Goal: Task Accomplishment & Management: Use online tool/utility

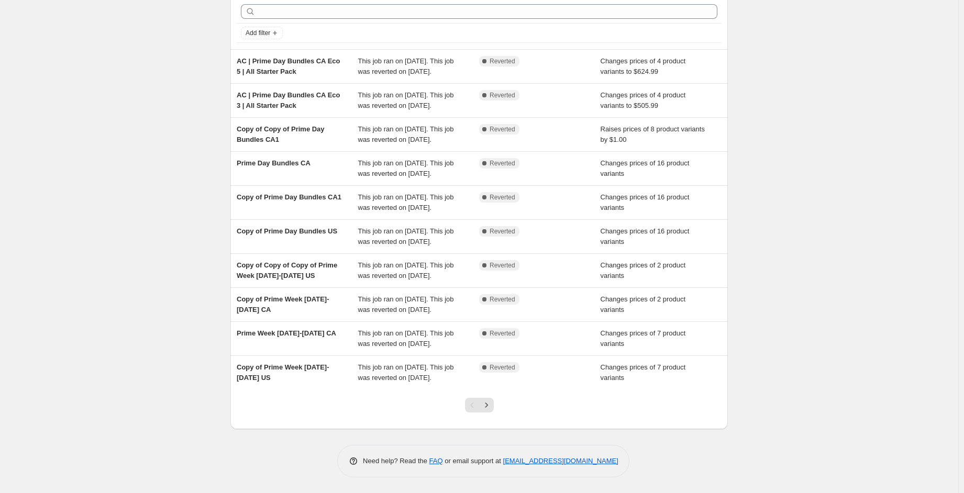
scroll to position [149, 0]
click at [490, 410] on icon "Next" at bounding box center [486, 405] width 10 height 10
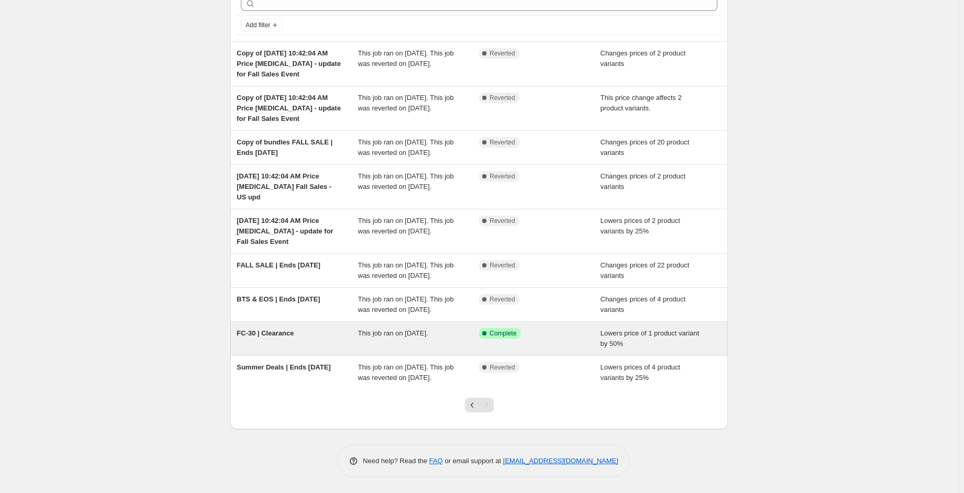
scroll to position [94, 0]
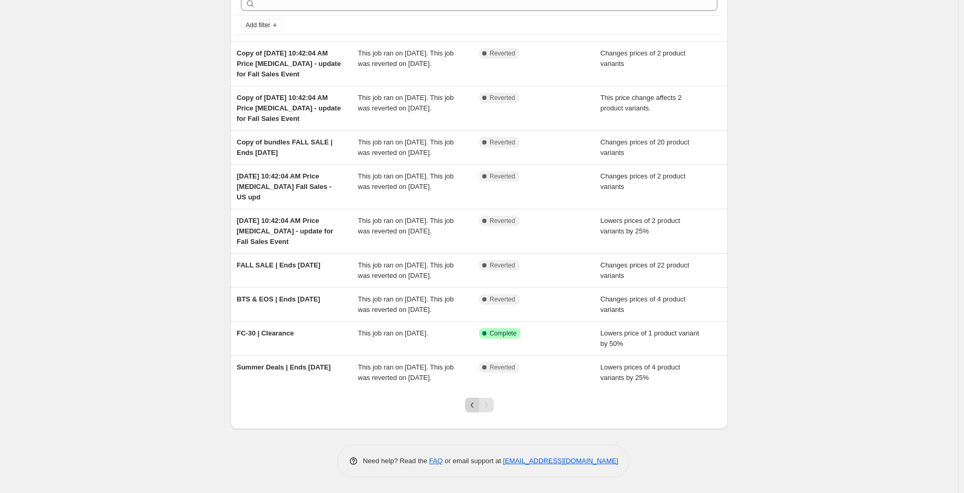
click at [471, 407] on icon "Previous" at bounding box center [472, 405] width 10 height 10
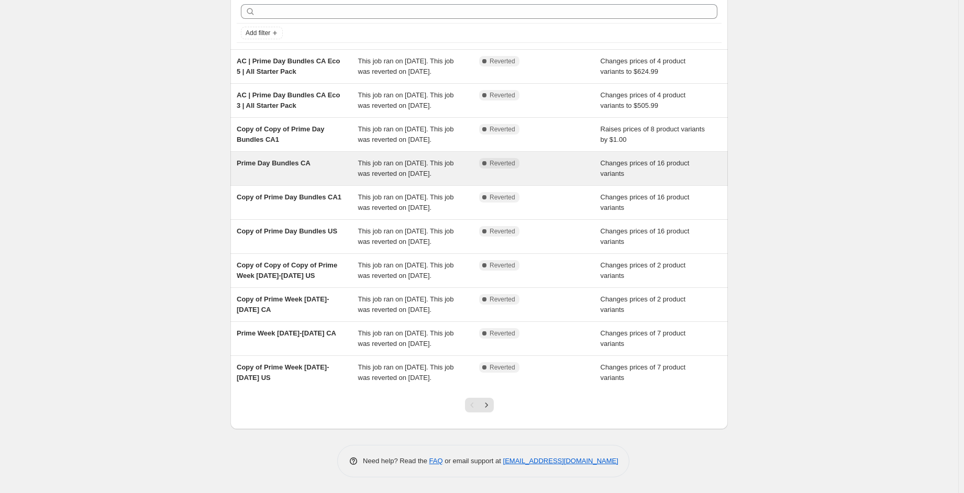
scroll to position [52, 0]
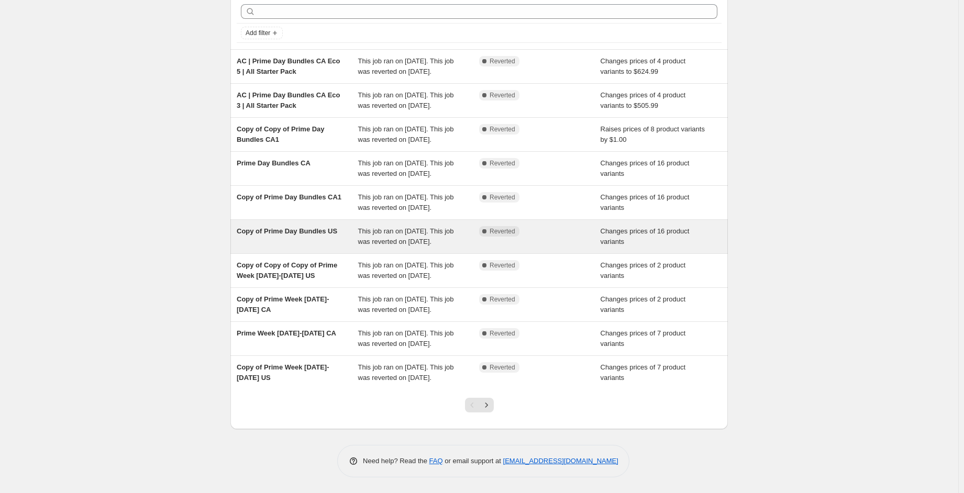
click at [337, 247] on div "Copy of Prime Day Bundles US" at bounding box center [298, 236] width 122 height 21
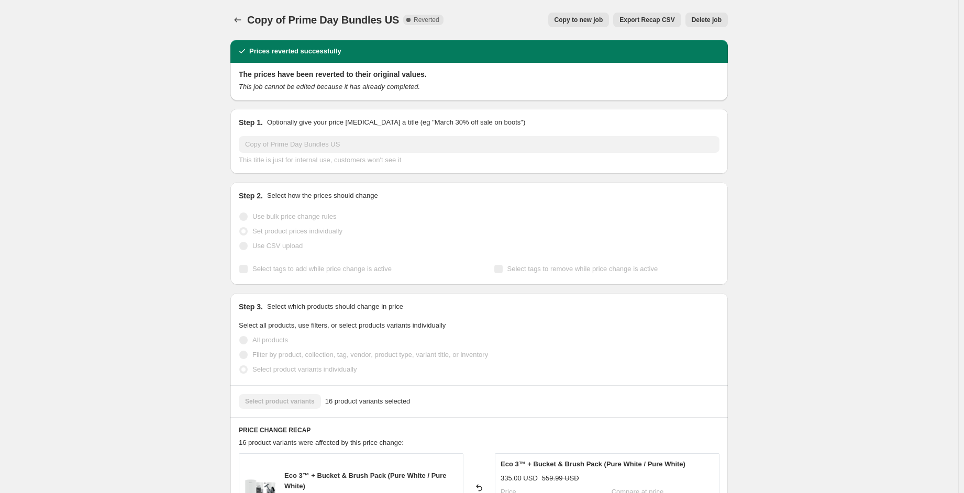
click at [573, 23] on span "Copy to new job" at bounding box center [579, 20] width 49 height 8
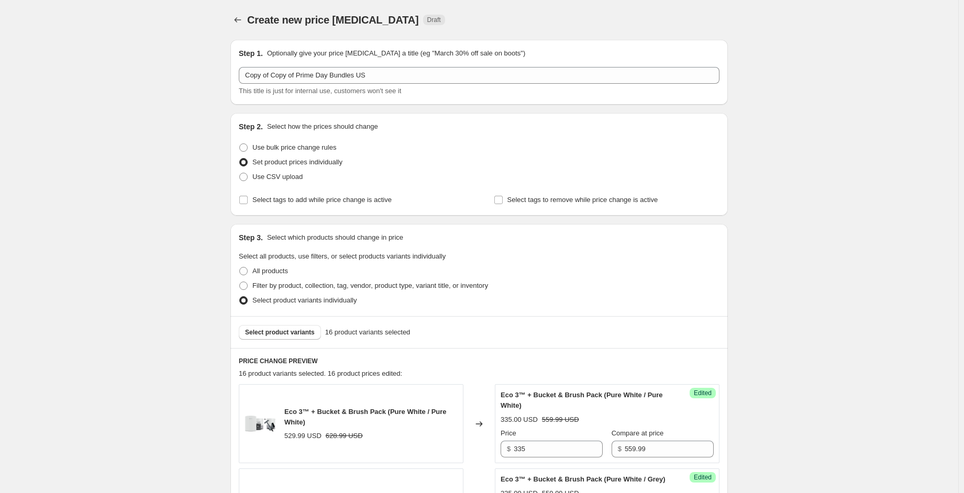
click at [350, 21] on span "Create new price [MEDICAL_DATA]" at bounding box center [333, 20] width 172 height 12
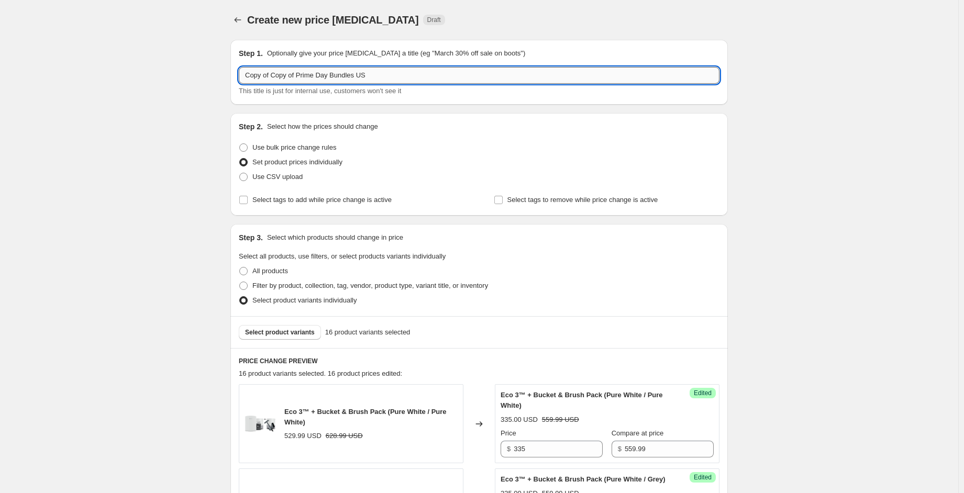
drag, startPoint x: 368, startPoint y: 77, endPoint x: 274, endPoint y: 76, distance: 93.2
click at [274, 76] on input "Copy of Copy of Prime Day Bundles US" at bounding box center [479, 75] width 481 height 17
click at [278, 78] on input "Copy of Copy of Prime Day Bundles US" at bounding box center [479, 75] width 481 height 17
drag, startPoint x: 332, startPoint y: 74, endPoint x: 214, endPoint y: 69, distance: 118.0
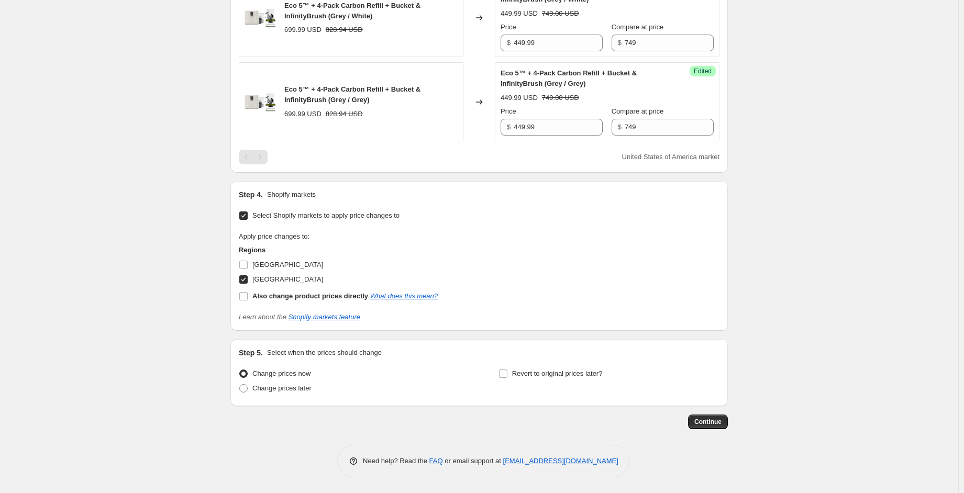
scroll to position [1519, 0]
type input "Promo Bundles [DATE] US"
click at [547, 381] on label "Revert to original prices later?" at bounding box center [551, 374] width 104 height 15
click at [508, 378] on input "Revert to original prices later?" at bounding box center [503, 374] width 8 height 8
checkbox input "true"
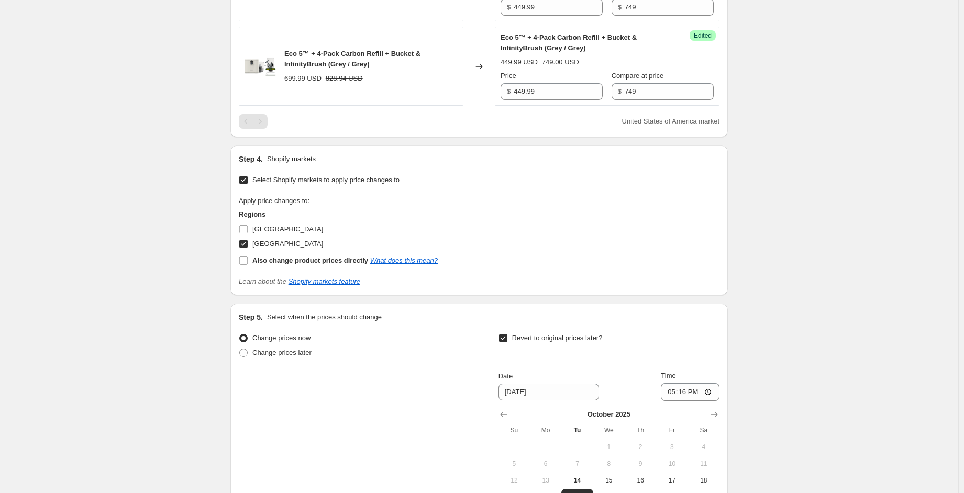
scroll to position [1624, 0]
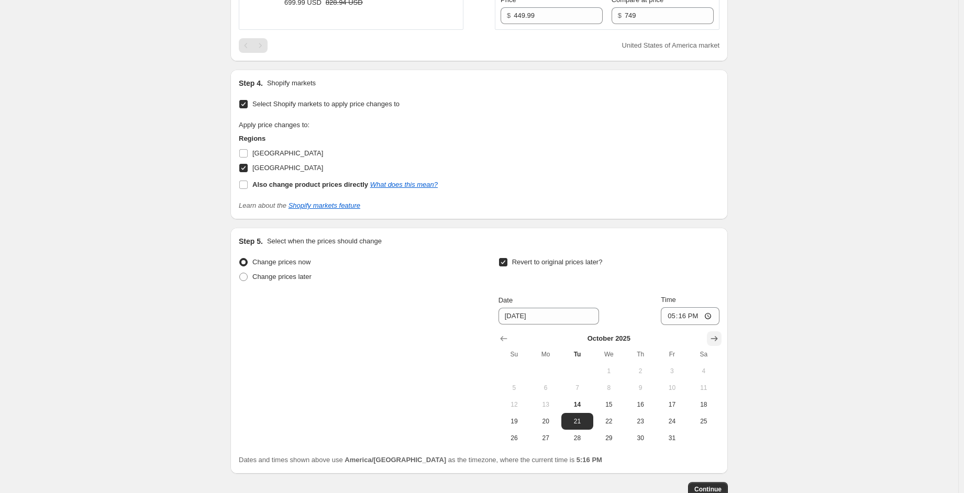
click at [718, 342] on icon "Show next month, November 2025" at bounding box center [714, 339] width 7 height 5
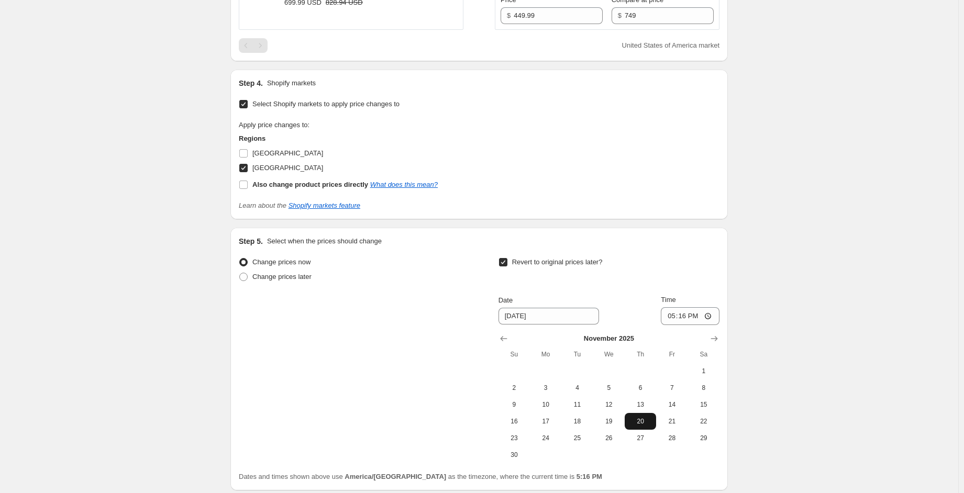
click at [644, 426] on span "20" at bounding box center [640, 421] width 23 height 8
type input "[DATE]"
click at [685, 325] on input "17:16" at bounding box center [690, 316] width 59 height 18
click at [678, 325] on input "17:16" at bounding box center [690, 316] width 59 height 18
click at [675, 325] on input "17:16" at bounding box center [690, 316] width 59 height 18
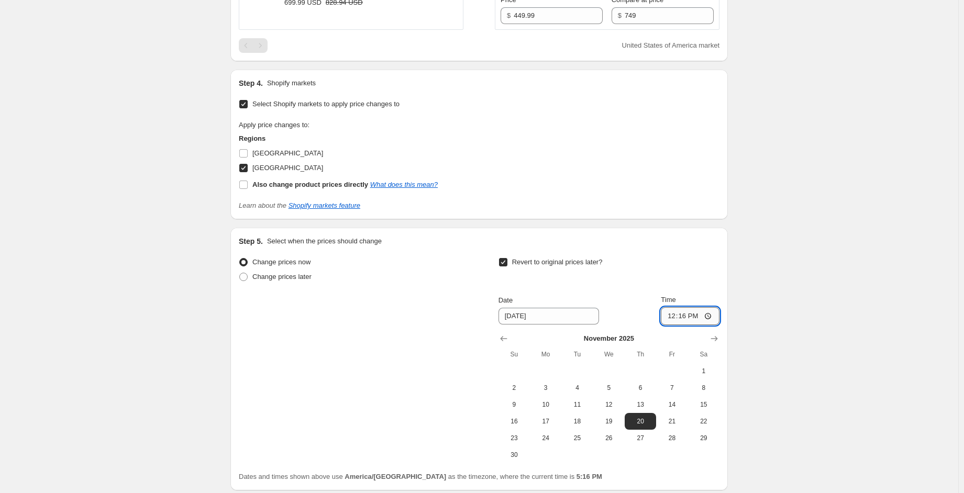
click at [684, 325] on input "12:16" at bounding box center [690, 316] width 59 height 18
type input "00:01"
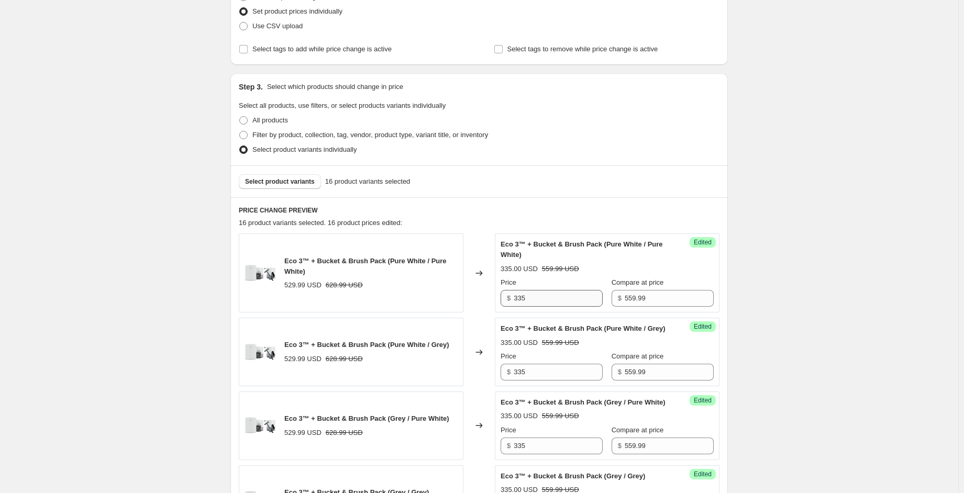
scroll to position [153, 0]
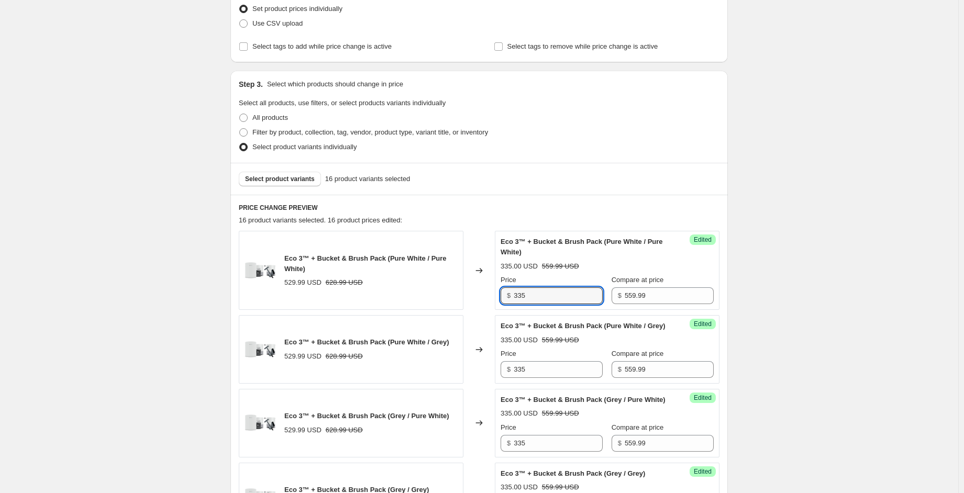
drag, startPoint x: 556, startPoint y: 293, endPoint x: 478, endPoint y: 294, distance: 77.5
click at [485, 294] on div "Eco 3™ + Bucket & Brush Pack (Pure White / Pure White) 529.99 USD 628.99 USD Ch…" at bounding box center [479, 270] width 481 height 79
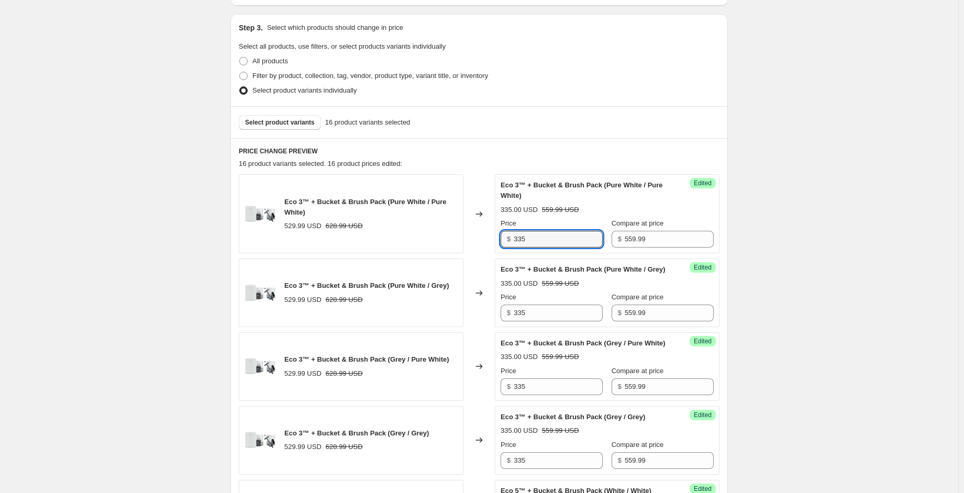
scroll to position [206, 0]
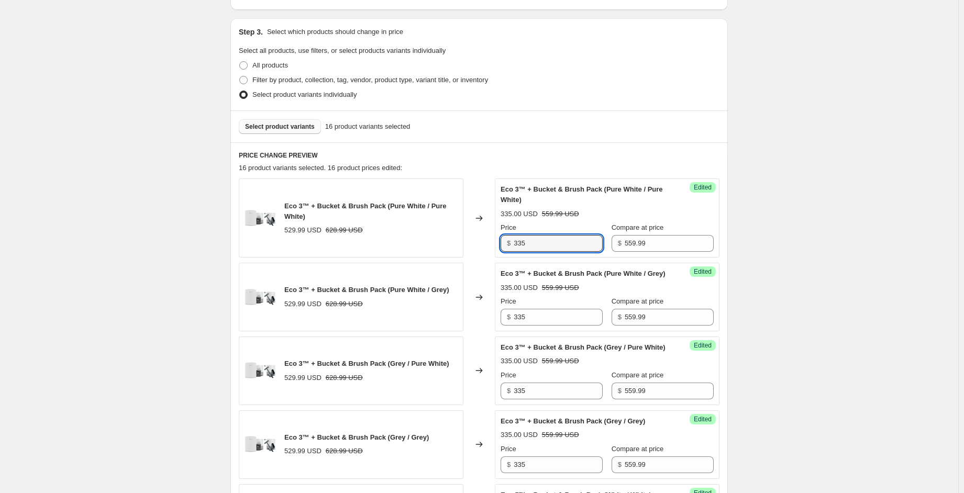
click at [292, 129] on span "Select product variants" at bounding box center [280, 127] width 70 height 8
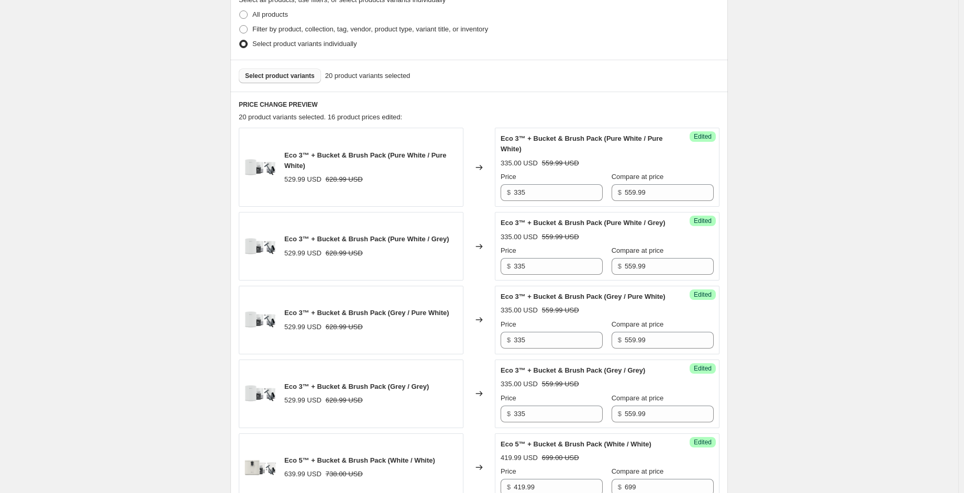
scroll to position [258, 0]
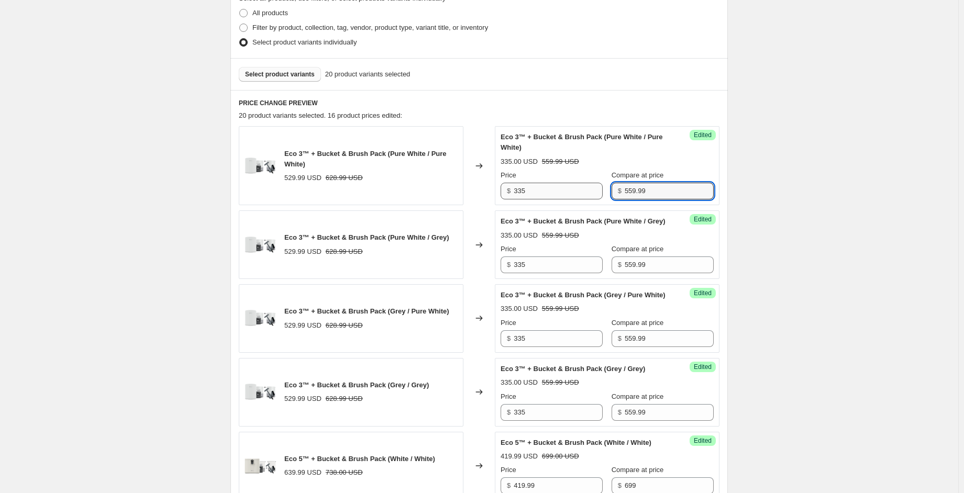
drag, startPoint x: 639, startPoint y: 193, endPoint x: 570, endPoint y: 196, distance: 68.1
click at [570, 194] on div "Price $ 335 Compare at price $ 559.99" at bounding box center [607, 184] width 213 height 29
paste input "$628.00"
drag, startPoint x: 625, startPoint y: 190, endPoint x: 618, endPoint y: 190, distance: 7.9
click at [625, 190] on input "$628.00" at bounding box center [669, 191] width 89 height 17
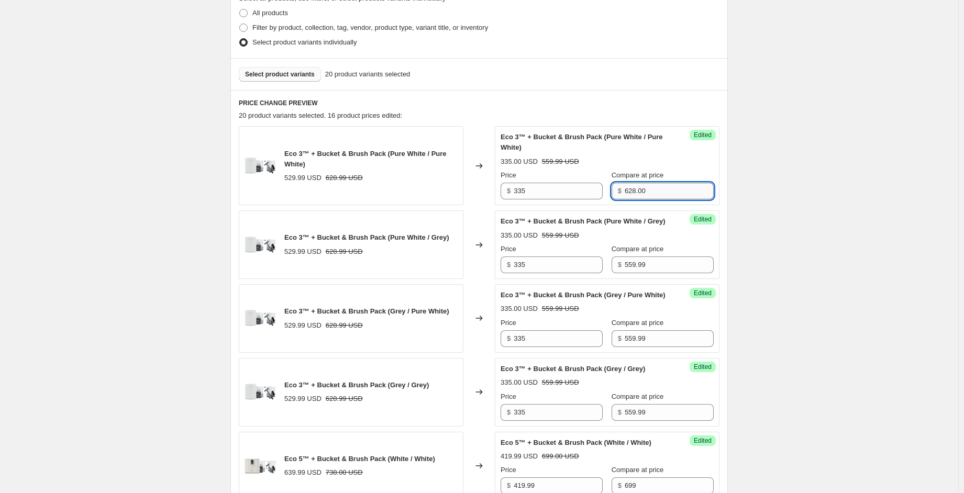
click at [664, 188] on input "628.00" at bounding box center [669, 191] width 89 height 17
click at [649, 273] on input "559.99" at bounding box center [669, 265] width 89 height 17
click at [647, 193] on input "559.99" at bounding box center [669, 191] width 89 height 17
drag, startPoint x: 649, startPoint y: 190, endPoint x: 617, endPoint y: 190, distance: 32.5
click at [625, 190] on input "559.99" at bounding box center [669, 191] width 89 height 17
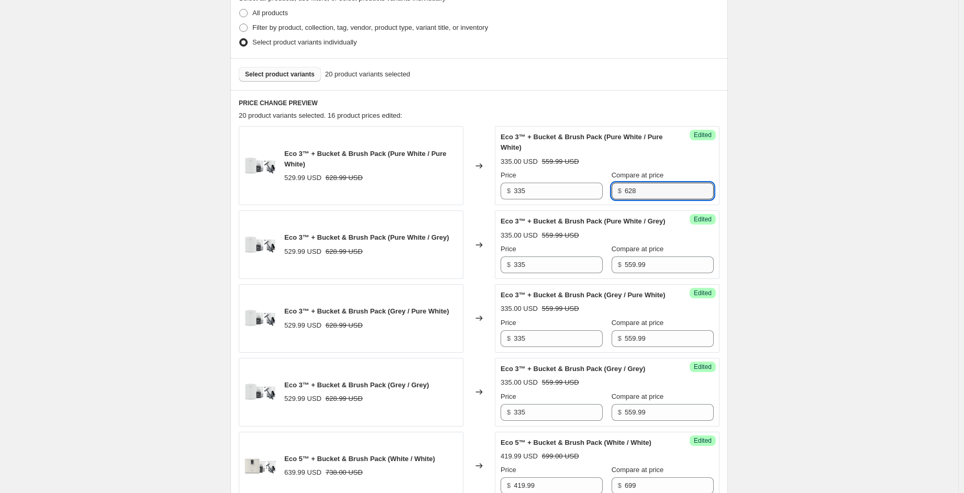
type input "628"
drag, startPoint x: 645, startPoint y: 188, endPoint x: 598, endPoint y: 190, distance: 47.7
click at [598, 190] on div "Price $ 335 Compare at price $ 628" at bounding box center [607, 184] width 213 height 29
drag, startPoint x: 651, startPoint y: 271, endPoint x: 564, endPoint y: 270, distance: 87.0
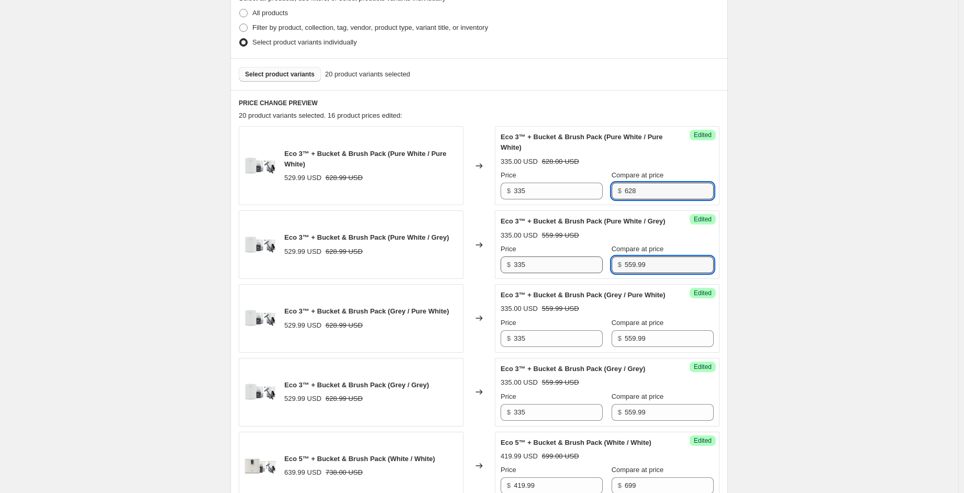
click at [563, 270] on div "Price $ 335 Compare at price $ 559.99" at bounding box center [607, 258] width 213 height 29
paste input "628"
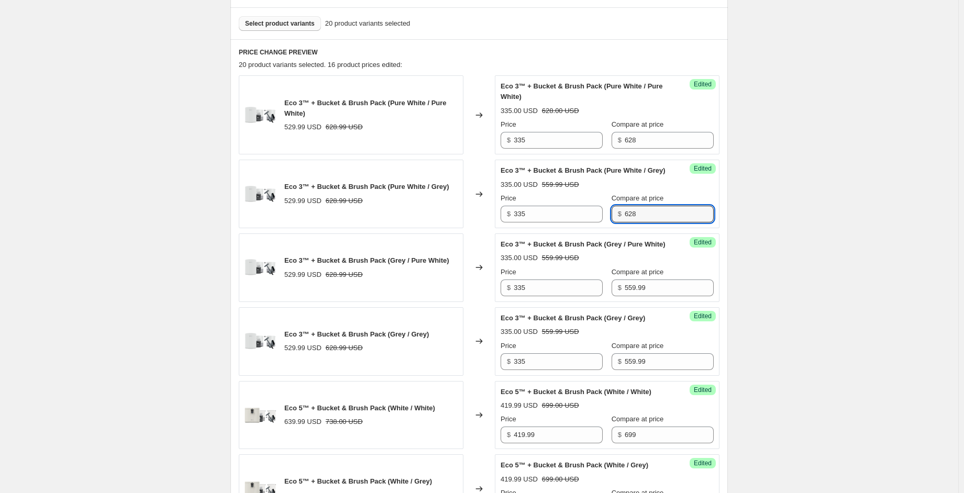
scroll to position [311, 0]
type input "628"
drag, startPoint x: 624, startPoint y: 304, endPoint x: 593, endPoint y: 304, distance: 30.4
click at [593, 295] on div "Price $ 335 Compare at price $ 559.99" at bounding box center [607, 280] width 213 height 29
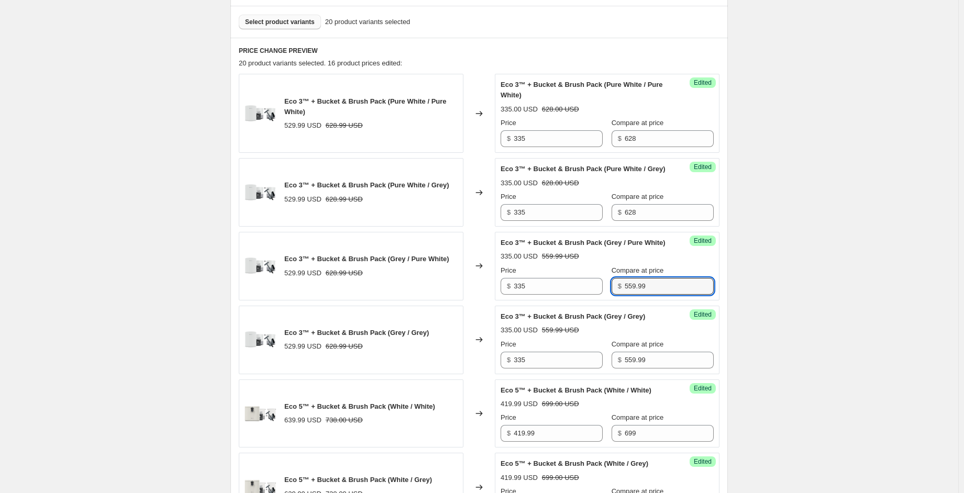
paste input "628"
type input "628"
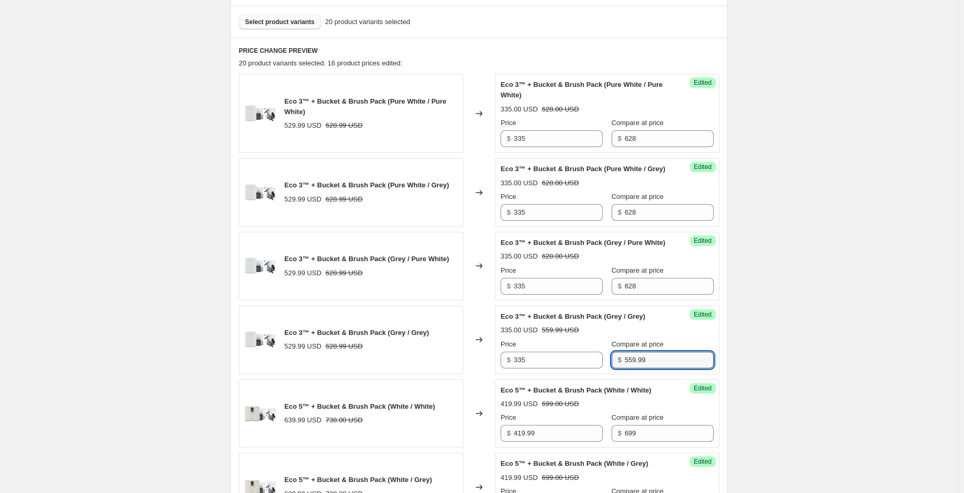
drag, startPoint x: 642, startPoint y: 377, endPoint x: 599, endPoint y: 375, distance: 43.5
click at [599, 369] on div "Price $ 335 Compare at price $ 559.99" at bounding box center [607, 353] width 213 height 29
paste input "628"
type input "628"
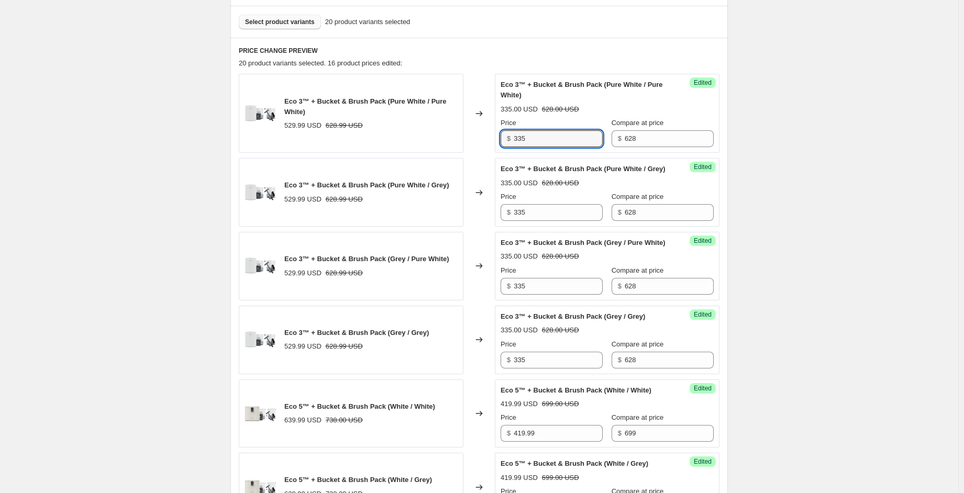
drag, startPoint x: 534, startPoint y: 143, endPoint x: 508, endPoint y: 140, distance: 26.8
click at [507, 140] on div "$ 335" at bounding box center [552, 138] width 102 height 17
type input "419.99"
click at [640, 167] on span "Eco 3™ + Bucket & Brush Pack (Pure White / Grey)" at bounding box center [583, 169] width 165 height 8
drag, startPoint x: 548, startPoint y: 138, endPoint x: 488, endPoint y: 139, distance: 59.7
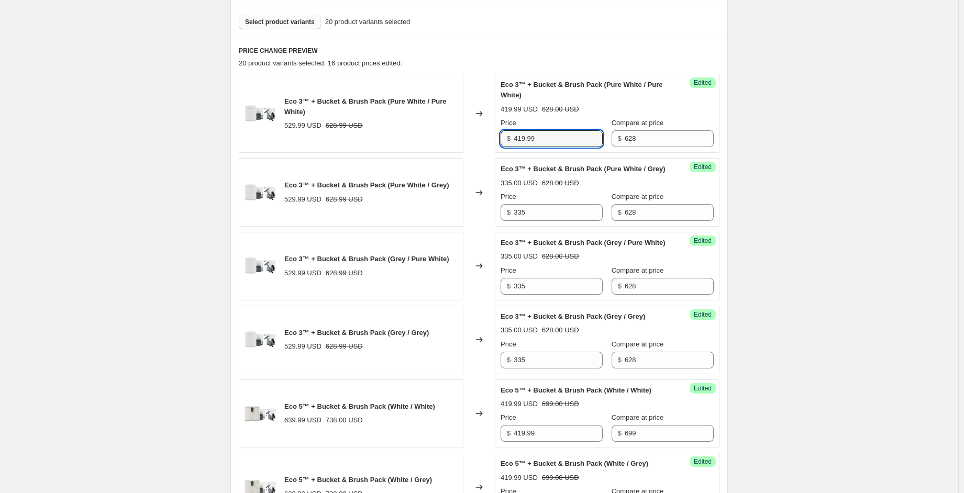
click at [488, 139] on div "Eco 3™ + Bucket & Brush Pack (Pure White / Pure White) 529.99 USD 628.99 USD Ch…" at bounding box center [479, 113] width 481 height 79
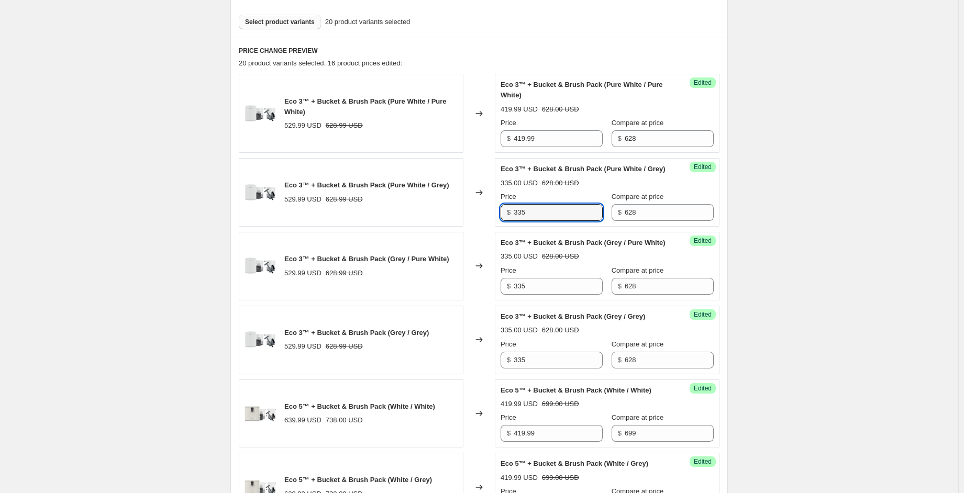
drag, startPoint x: 532, startPoint y: 222, endPoint x: 484, endPoint y: 219, distance: 48.3
click at [484, 220] on div "Eco 3™ + Bucket & Brush Pack (Pure White / Grey) 529.99 USD 628.99 USD Changed …" at bounding box center [479, 192] width 481 height 69
paste input "419.99"
type input "419.99"
drag, startPoint x: 530, startPoint y: 309, endPoint x: 480, endPoint y: 304, distance: 50.0
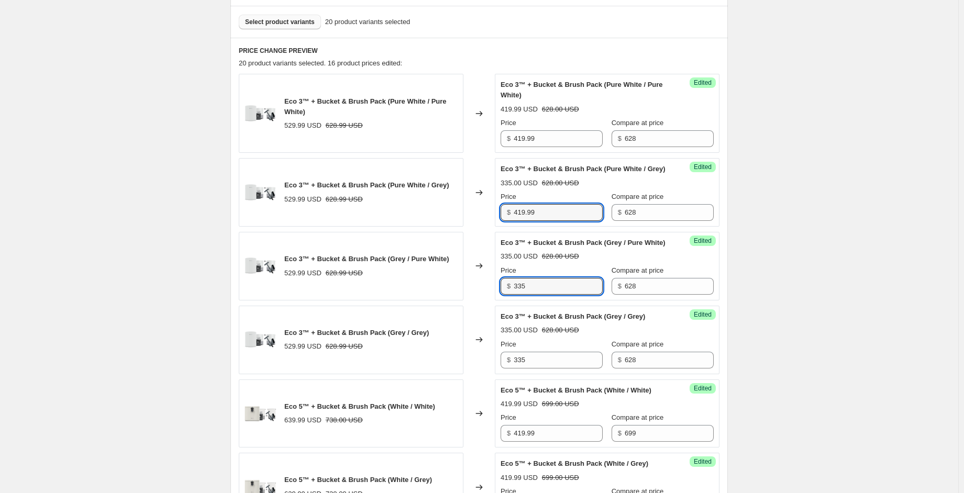
click at [478, 301] on div "Eco 3™ + Bucket & Brush Pack (Grey / Pure White) 529.99 USD 628.99 USD Changed …" at bounding box center [479, 266] width 481 height 69
paste input "419.99"
type input "419.99"
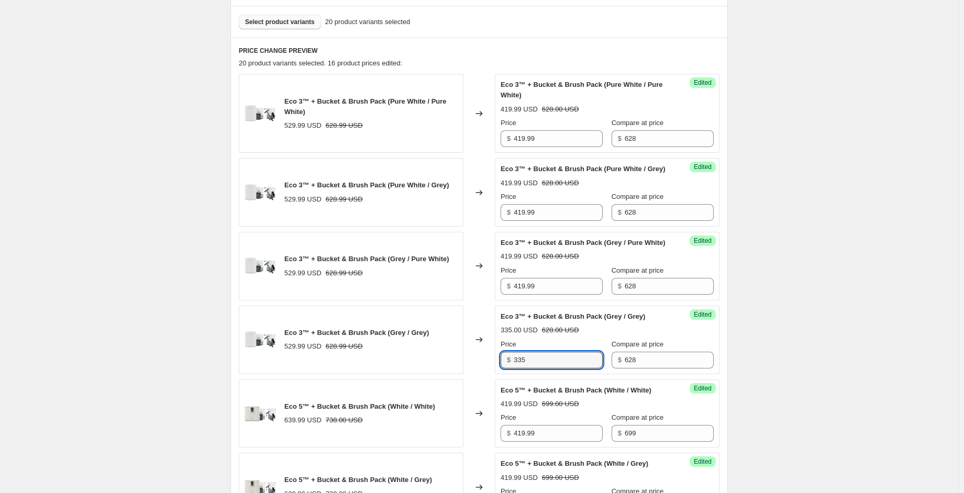
drag, startPoint x: 532, startPoint y: 380, endPoint x: 479, endPoint y: 375, distance: 52.6
click at [480, 374] on div "Eco 3™ + Bucket & Brush Pack (Grey / Grey) 529.99 USD 628.99 USD Changed to Suc…" at bounding box center [479, 340] width 481 height 69
paste input "419.99"
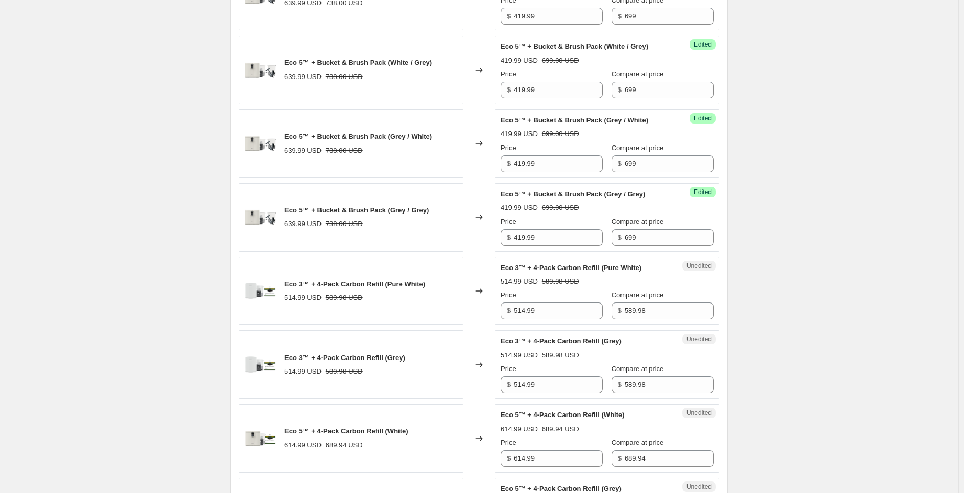
scroll to position [730, 0]
type input "419.99"
drag, startPoint x: 622, startPoint y: 36, endPoint x: 603, endPoint y: 37, distance: 19.4
click at [612, 23] on div "$ 699" at bounding box center [663, 14] width 102 height 17
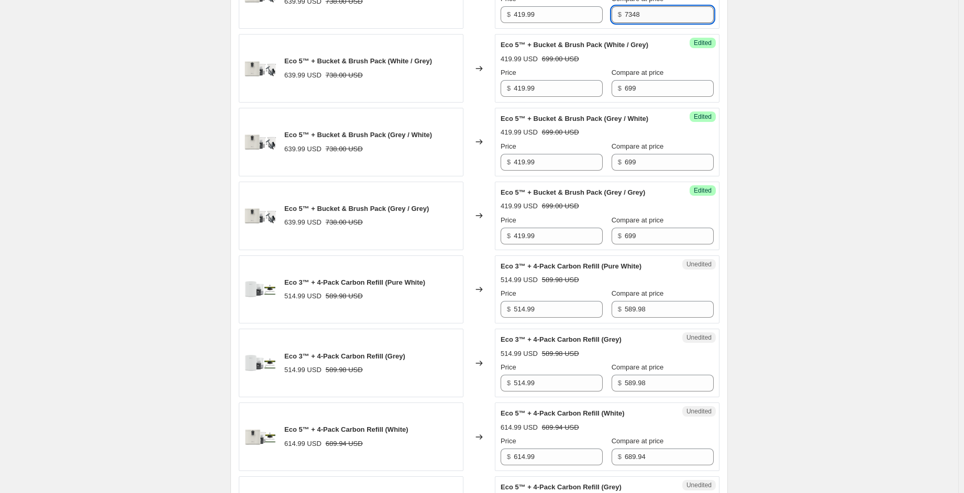
drag, startPoint x: 638, startPoint y: 36, endPoint x: 623, endPoint y: 35, distance: 14.7
click at [625, 23] on input "7348" at bounding box center [669, 14] width 89 height 17
click at [601, 23] on div "Price $ 419.99 Compare at price $ 738" at bounding box center [607, 8] width 213 height 29
type input "738"
drag, startPoint x: 610, startPoint y: 106, endPoint x: 596, endPoint y: 106, distance: 14.1
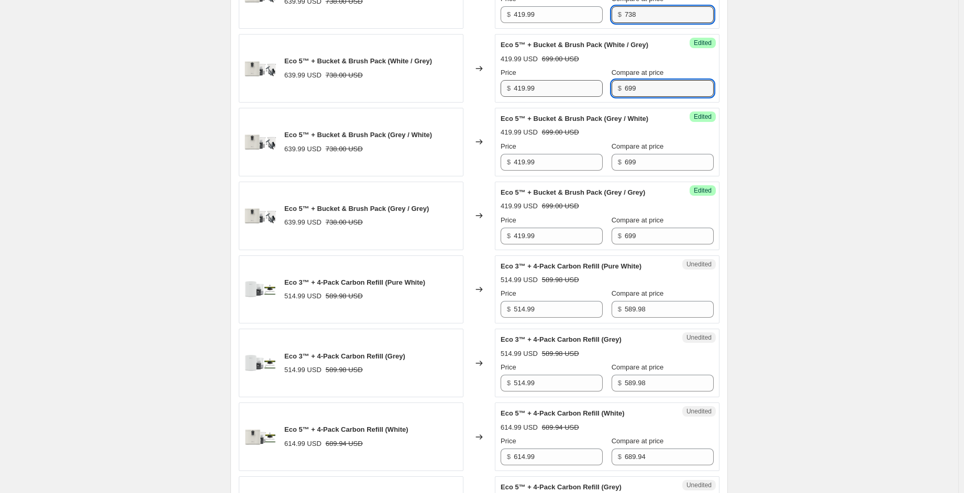
click at [596, 97] on div "Price $ 419.99 Compare at price $ 699" at bounding box center [607, 82] width 213 height 29
paste input "738"
type input "738"
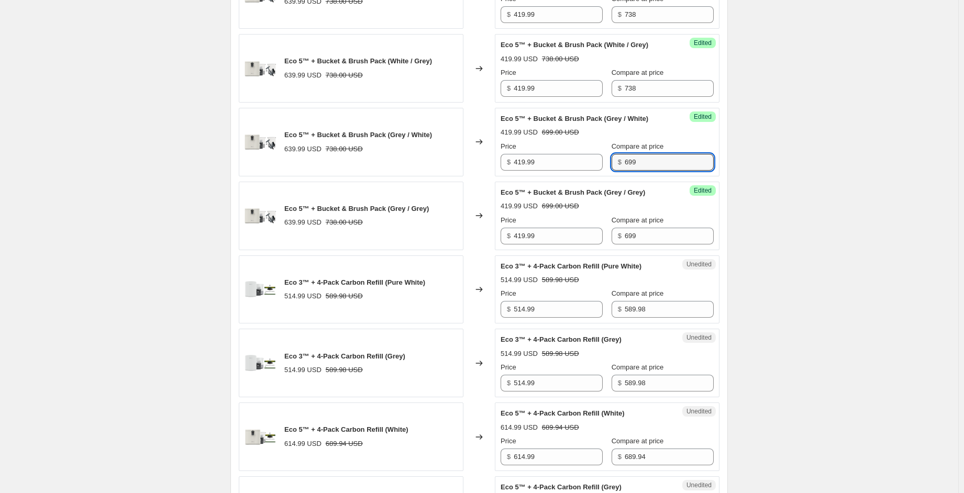
drag, startPoint x: 640, startPoint y: 178, endPoint x: 606, endPoint y: 185, distance: 35.2
click at [599, 171] on div "Price $ 419.99 Compare at price $ 699" at bounding box center [607, 155] width 213 height 29
paste input "738"
type input "738"
drag, startPoint x: 610, startPoint y: 249, endPoint x: 590, endPoint y: 251, distance: 20.5
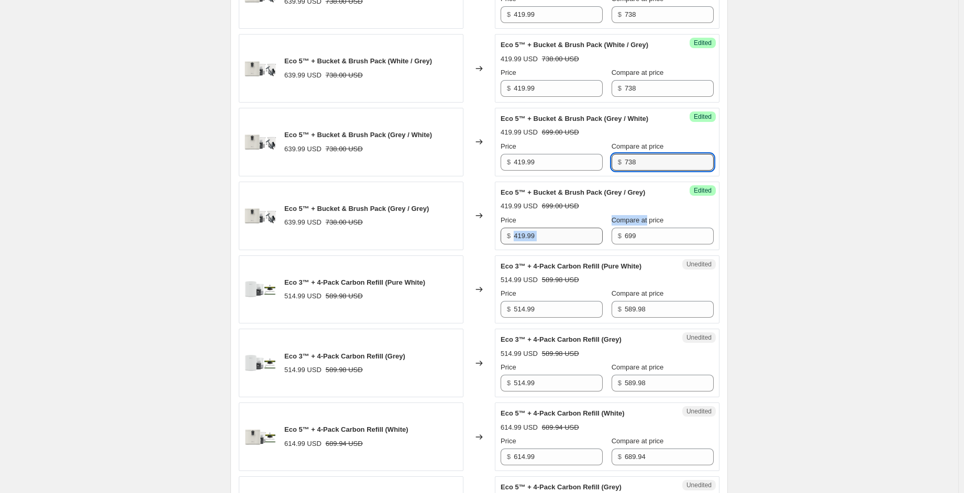
click at [588, 245] on div "Price $ 419.99 Compare at price $ 699" at bounding box center [607, 229] width 213 height 29
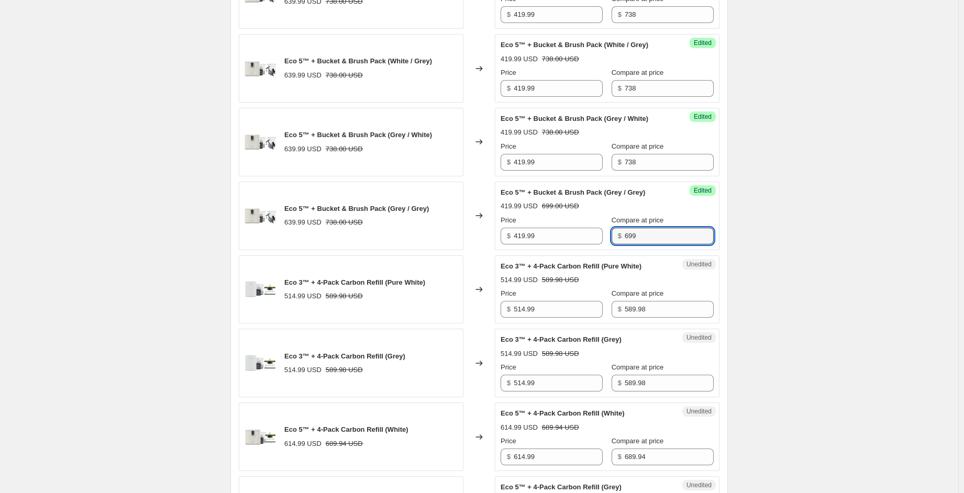
drag, startPoint x: 584, startPoint y: 259, endPoint x: 580, endPoint y: 264, distance: 6.1
click at [569, 245] on div "Price $ 419.99 Compare at price $ 699" at bounding box center [607, 229] width 213 height 29
paste input "738"
type input "738"
drag, startPoint x: 552, startPoint y: 39, endPoint x: 468, endPoint y: 37, distance: 83.8
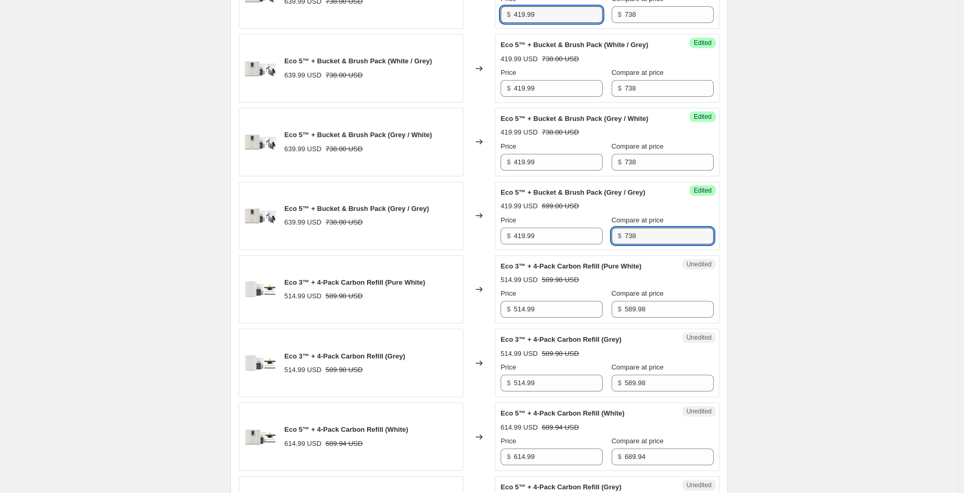
drag, startPoint x: 541, startPoint y: 35, endPoint x: 466, endPoint y: 33, distance: 75.4
type input "525.99"
drag, startPoint x: 494, startPoint y: 107, endPoint x: 487, endPoint y: 108, distance: 6.9
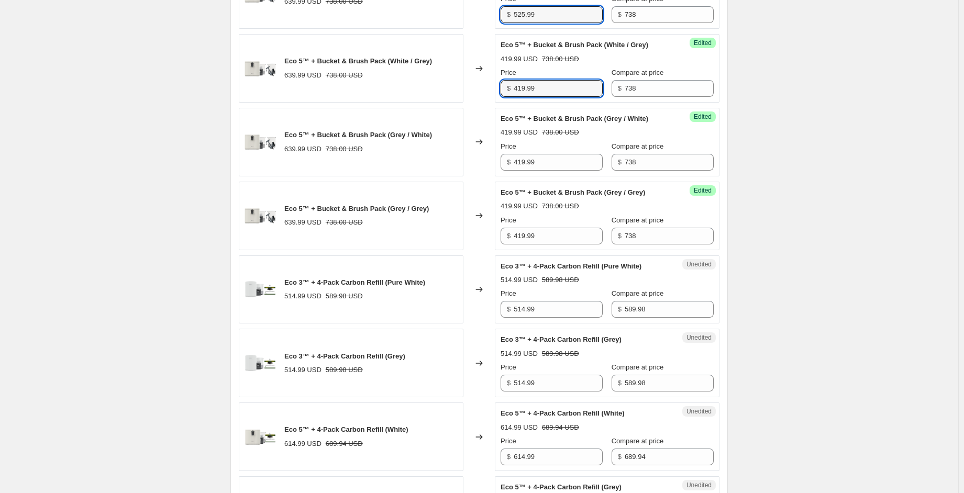
click at [486, 103] on div "Eco 5™ + Bucket & Brush Pack (White / Grey) 639.99 USD 738.00 USD Changed to Su…" at bounding box center [479, 68] width 481 height 69
paste input "525"
type input "525.99"
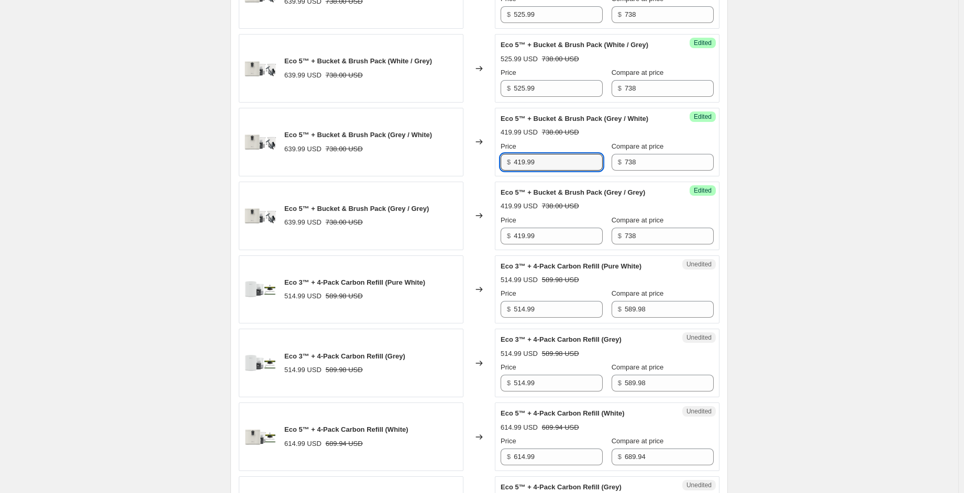
drag, startPoint x: 544, startPoint y: 182, endPoint x: 477, endPoint y: 182, distance: 67.0
click at [476, 177] on div "Eco 5™ + Bucket & Brush Pack (Grey / White) 639.99 USD 738.00 USD Changed to Su…" at bounding box center [479, 142] width 481 height 69
paste input "525"
type input "525.99"
click at [483, 250] on div "Eco 5™ + Bucket & Brush Pack (Grey / Grey) 639.99 USD 738.00 USD Changed to Suc…" at bounding box center [479, 216] width 481 height 69
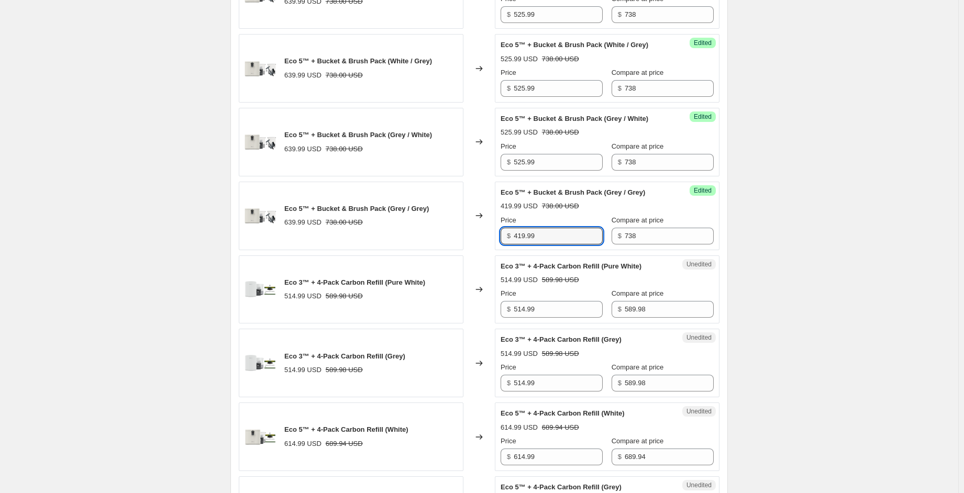
paste input "525"
type input "525.99"
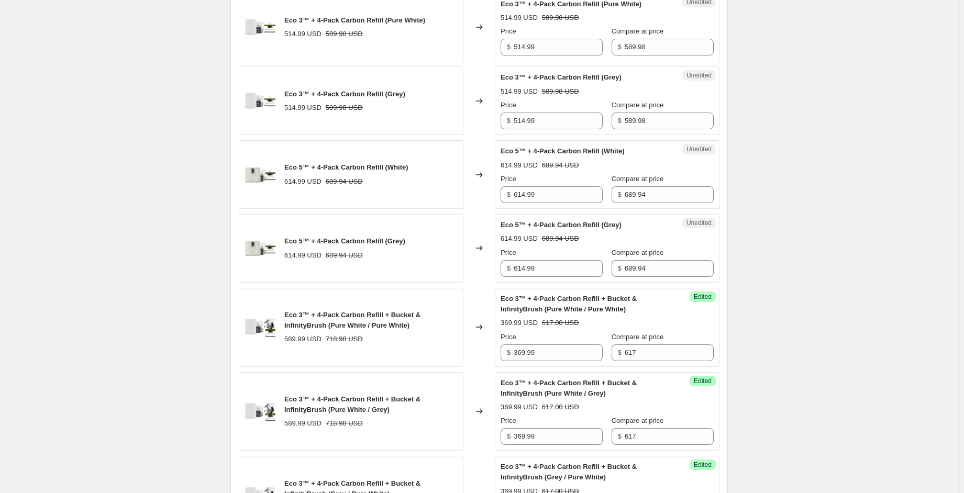
scroll to position [995, 0]
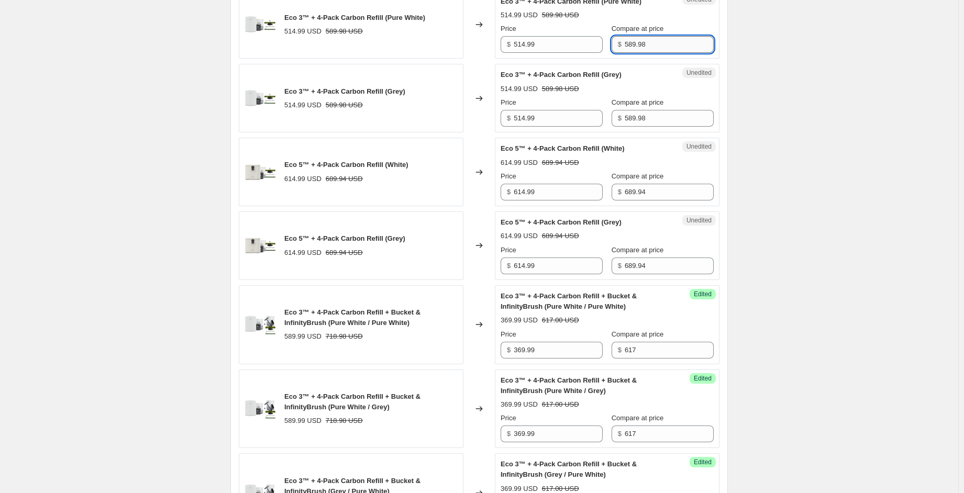
drag, startPoint x: 644, startPoint y: 64, endPoint x: 623, endPoint y: 64, distance: 21.0
click at [625, 53] on input "589.98" at bounding box center [669, 44] width 89 height 17
drag, startPoint x: 615, startPoint y: 60, endPoint x: 579, endPoint y: 63, distance: 36.3
click at [579, 53] on div "Price $ 514.99 Compare at price $ 588.99" at bounding box center [607, 38] width 213 height 29
type input "588.99"
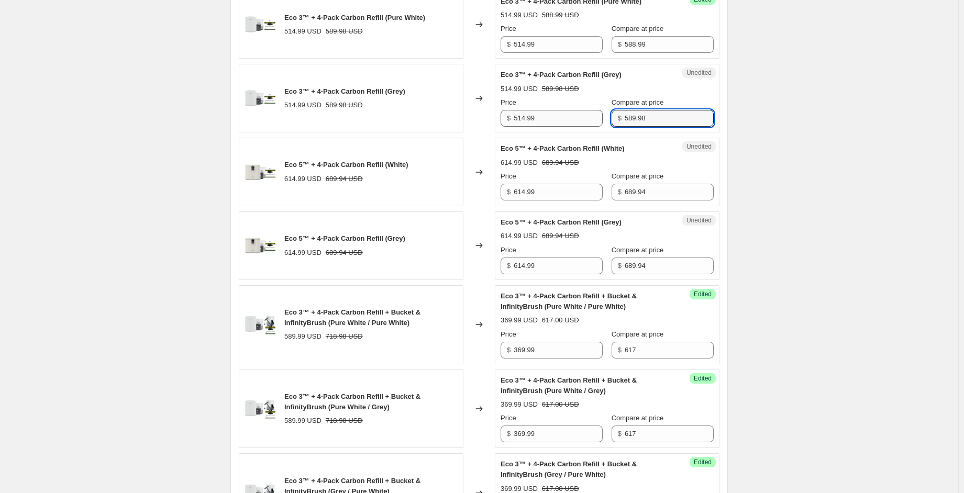
drag, startPoint x: 645, startPoint y: 134, endPoint x: 582, endPoint y: 132, distance: 63.4
click at [582, 127] on div "Price $ 514.99 Compare at price $ 589.98" at bounding box center [607, 111] width 213 height 29
paste input "8.99"
type input "588.99"
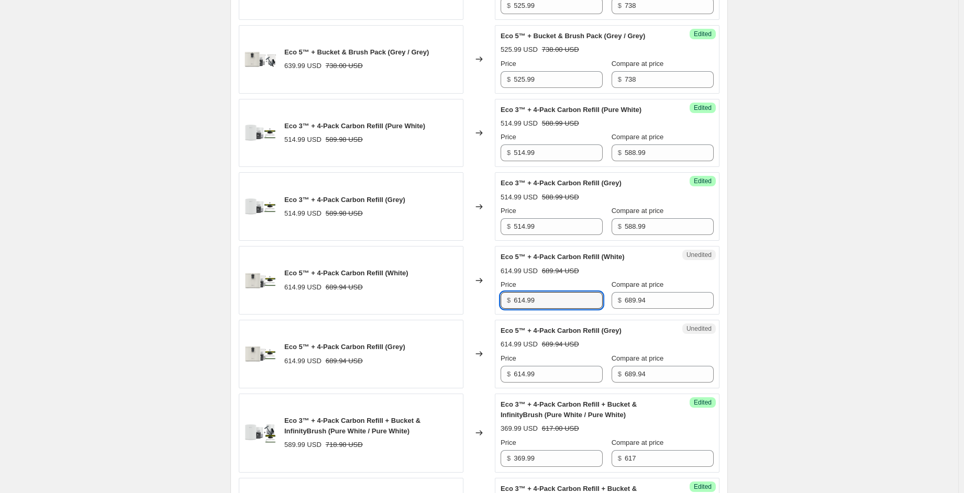
scroll to position [890, 0]
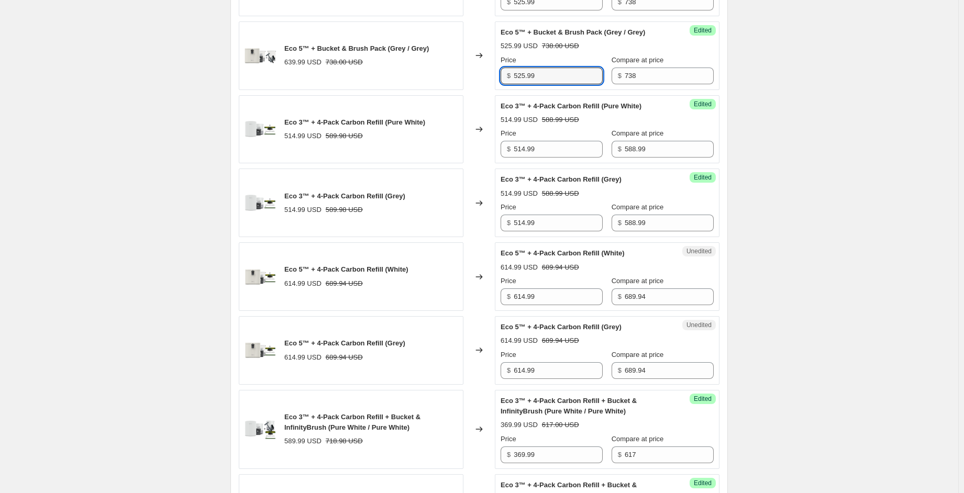
drag, startPoint x: 547, startPoint y: 96, endPoint x: 471, endPoint y: 98, distance: 76.5
click at [470, 90] on div "Eco 5™ + Bucket & Brush Pack (Grey / Grey) 639.99 USD 738.00 USD Changed to Suc…" at bounding box center [479, 55] width 481 height 69
drag, startPoint x: 518, startPoint y: 171, endPoint x: 483, endPoint y: 169, distance: 34.6
click at [483, 164] on div "Eco 3™ + 4-Pack Carbon Refill (Pure White) 514.99 USD 589.98 USD Changed to Suc…" at bounding box center [479, 129] width 481 height 69
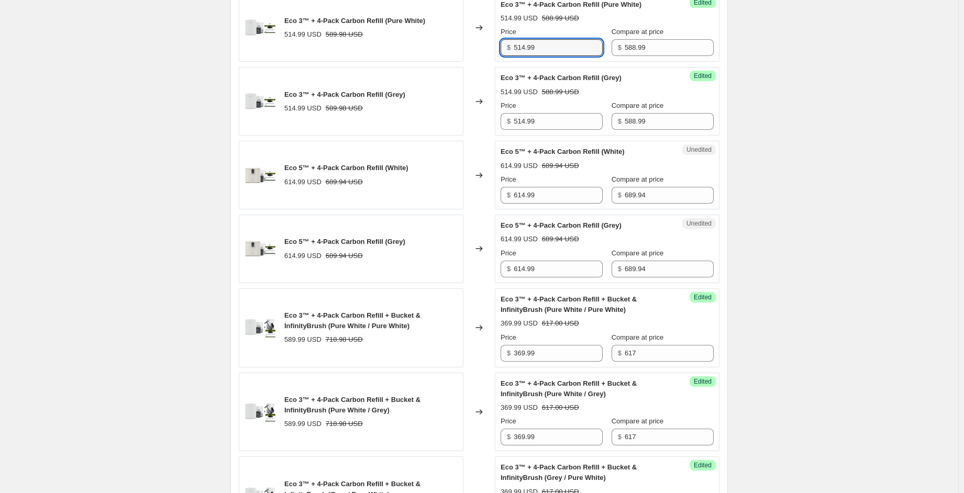
scroll to position [995, 0]
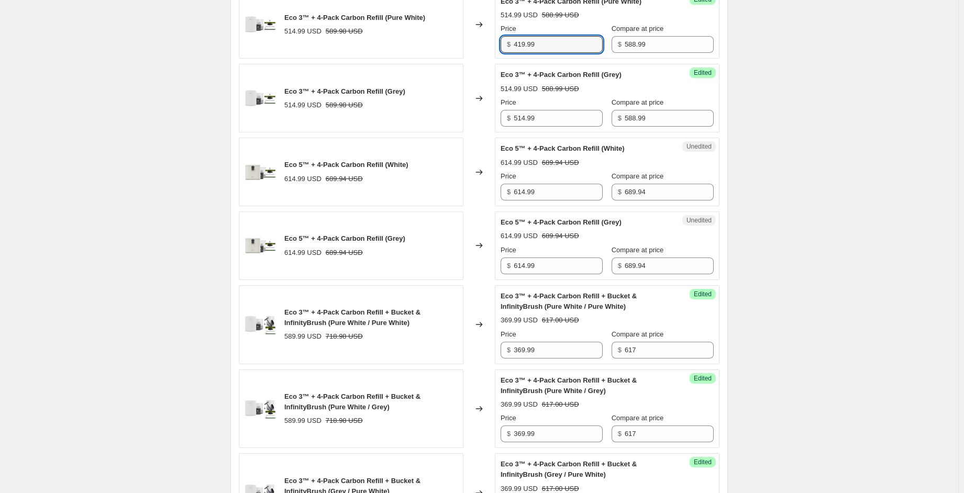
drag, startPoint x: 550, startPoint y: 62, endPoint x: 471, endPoint y: 69, distance: 79.4
click at [470, 59] on div "Eco 3™ + 4-Pack Carbon Refill (Pure White) 514.99 USD 589.98 USD Changed to Suc…" at bounding box center [479, 25] width 481 height 69
type input "419.99"
drag, startPoint x: 497, startPoint y: 136, endPoint x: 490, endPoint y: 136, distance: 6.3
click at [490, 133] on div "Eco 3™ + 4-Pack Carbon Refill (Grey) 514.99 USD 589.98 USD Changed to Success E…" at bounding box center [479, 98] width 481 height 69
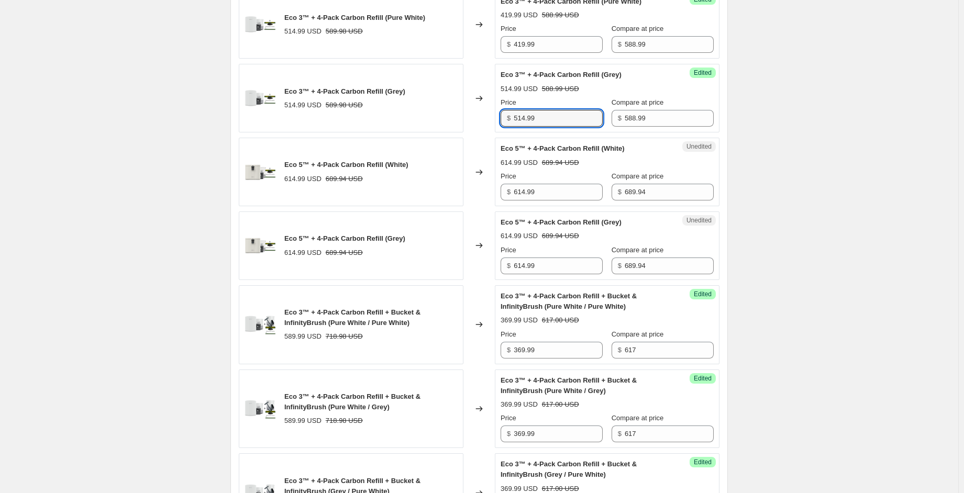
paste input "419"
type input "419.99"
click at [861, 131] on div "Create new price [MEDICAL_DATA]. This page is ready Create new price [MEDICAL_D…" at bounding box center [479, 253] width 959 height 2496
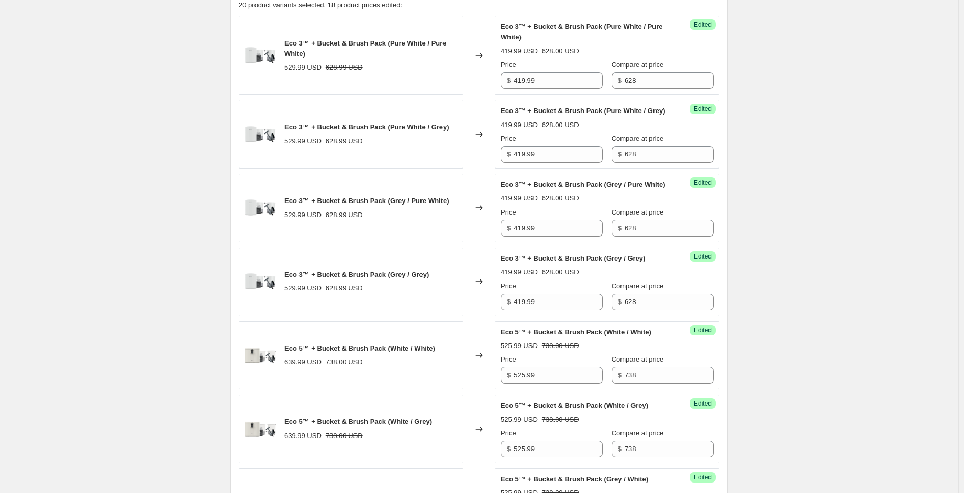
scroll to position [366, 0]
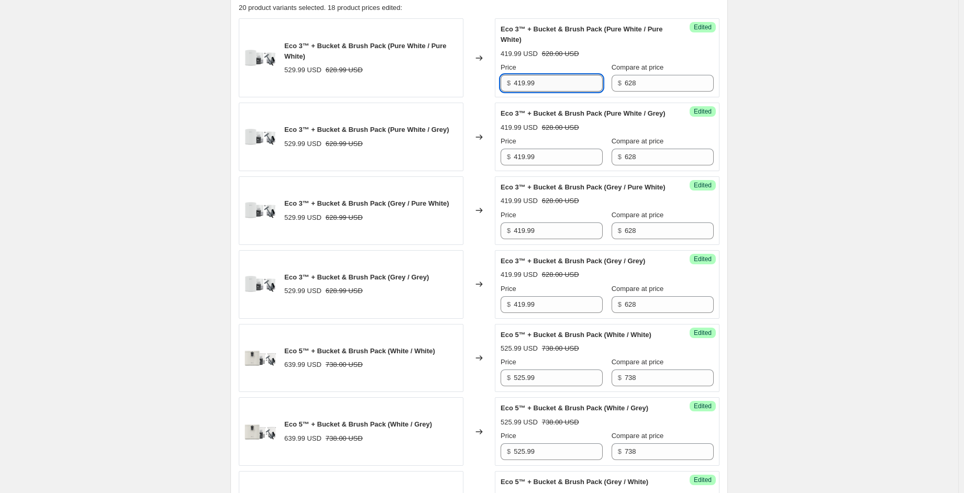
drag, startPoint x: 542, startPoint y: 84, endPoint x: 519, endPoint y: 85, distance: 22.5
click at [519, 85] on input "419.99" at bounding box center [558, 83] width 89 height 17
click at [548, 85] on input "419.99" at bounding box center [558, 83] width 89 height 17
drag, startPoint x: 551, startPoint y: 81, endPoint x: 503, endPoint y: 82, distance: 48.2
click at [503, 82] on div "$ 419.99" at bounding box center [552, 83] width 102 height 17
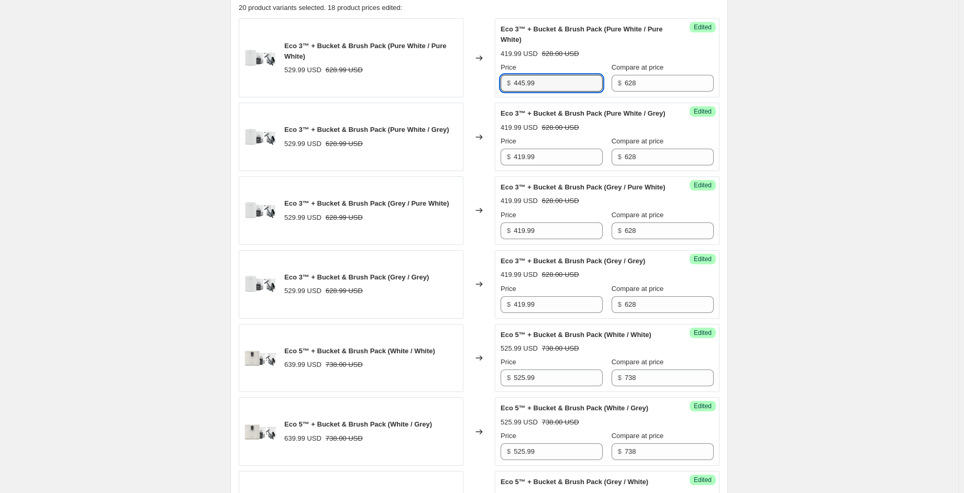
drag, startPoint x: 548, startPoint y: 81, endPoint x: 501, endPoint y: 85, distance: 47.3
click at [498, 78] on div "Success Edited Eco 3™ + Bucket & Brush Pack (Pure White / Pure White) 419.99 US…" at bounding box center [607, 57] width 225 height 79
type input "445.99"
drag, startPoint x: 501, startPoint y: 163, endPoint x: 468, endPoint y: 164, distance: 33.0
click at [467, 163] on div "Eco 3™ + Bucket & Brush Pack (Pure White / Grey) 529.99 USD 628.99 USD Changed …" at bounding box center [479, 137] width 481 height 69
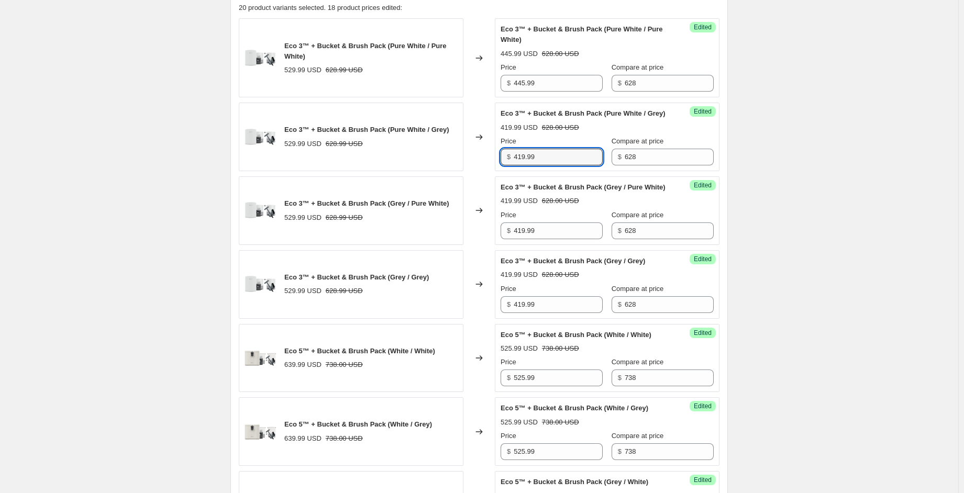
paste input "45"
type input "445.99"
drag, startPoint x: 552, startPoint y: 248, endPoint x: 476, endPoint y: 247, distance: 76.0
click at [479, 245] on div "Eco 3™ + Bucket & Brush Pack (Grey / Pure White) 529.99 USD 628.99 USD Changed …" at bounding box center [479, 211] width 481 height 69
paste input "45"
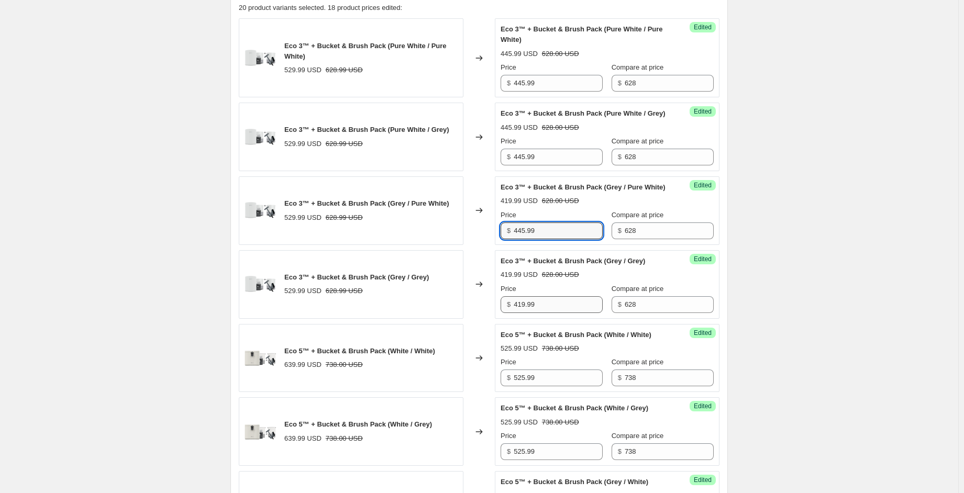
type input "445.99"
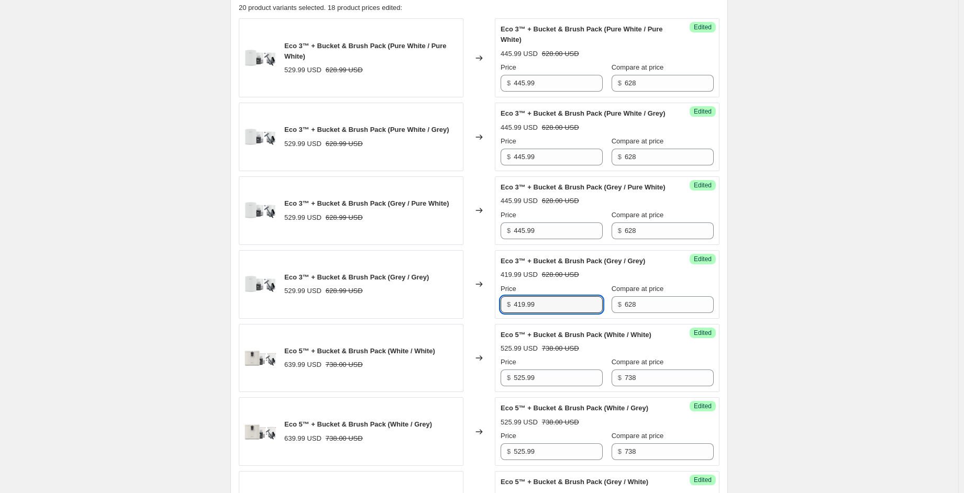
drag, startPoint x: 547, startPoint y: 324, endPoint x: 460, endPoint y: 321, distance: 87.0
click at [459, 319] on div "Eco 3™ + Bucket & Brush Pack (Grey / Grey) 529.99 USD 628.99 USD Changed to Suc…" at bounding box center [479, 284] width 481 height 69
paste input "45"
type input "445.99"
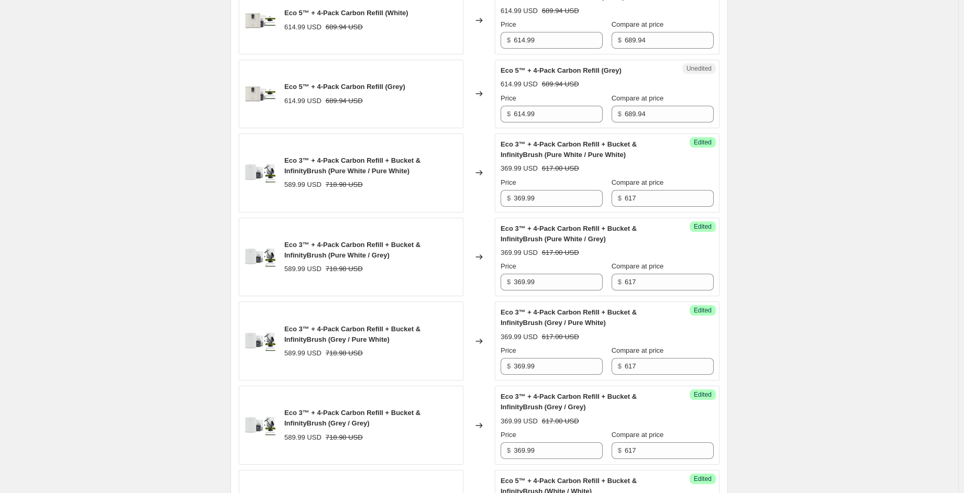
scroll to position [1152, 0]
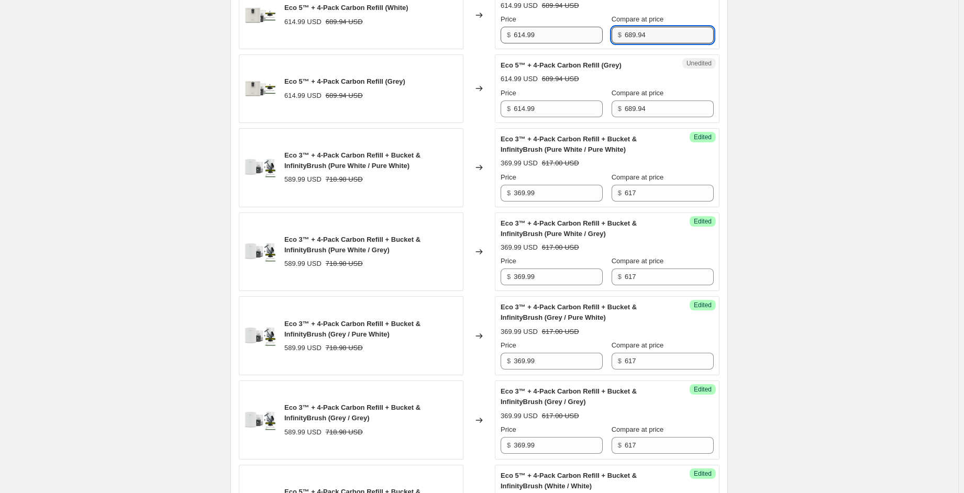
drag, startPoint x: 643, startPoint y: 52, endPoint x: 587, endPoint y: 54, distance: 56.1
click at [587, 43] on div "Price $ 614.99 Compare at price $ 689.94" at bounding box center [607, 28] width 213 height 29
drag, startPoint x: 643, startPoint y: 52, endPoint x: 587, endPoint y: 60, distance: 56.0
click at [587, 43] on div "Price $ 614.99 Compare at price $ 688.99" at bounding box center [607, 28] width 213 height 29
type input "688.99"
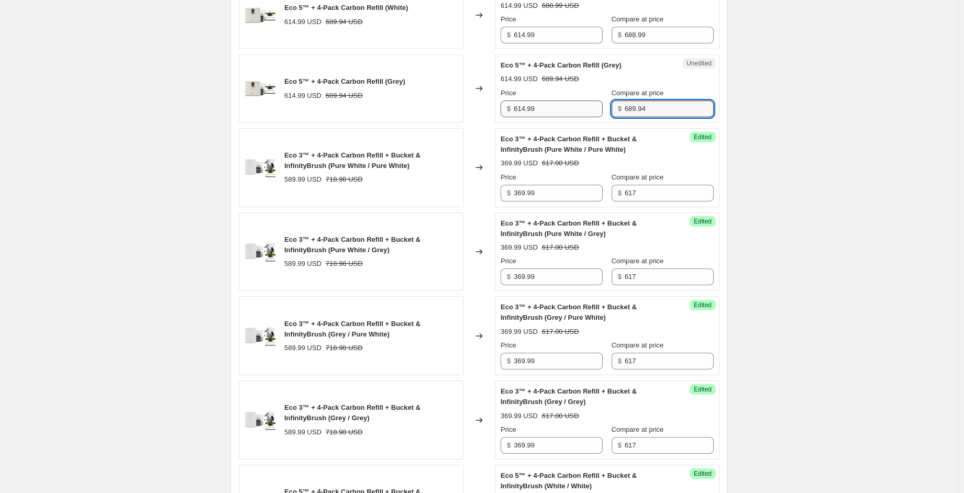
drag, startPoint x: 640, startPoint y: 126, endPoint x: 579, endPoint y: 126, distance: 60.8
click at [578, 117] on div "Price $ 614.99 Compare at price $ 689.94" at bounding box center [607, 102] width 213 height 29
paste input "8.99"
type input "688.99"
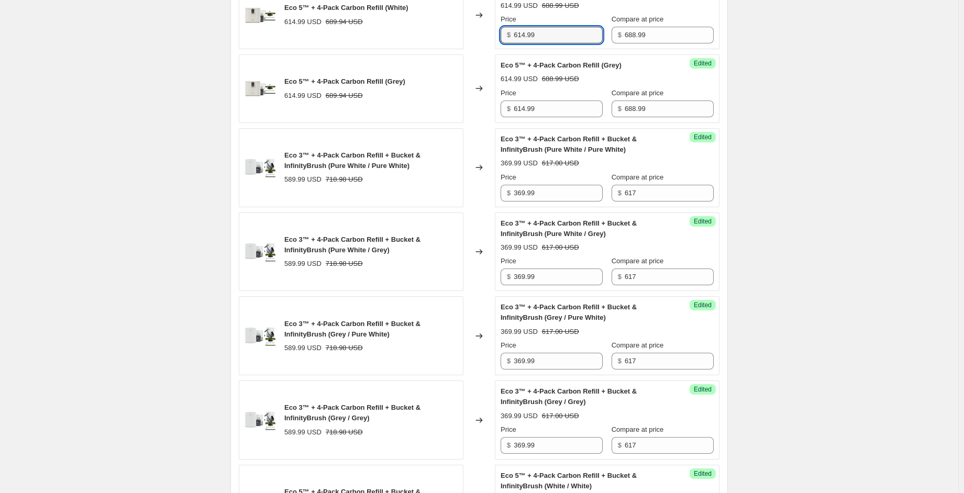
drag, startPoint x: 487, startPoint y: 58, endPoint x: 491, endPoint y: 63, distance: 7.1
click at [480, 49] on div "Eco 5™ + 4-Pack Carbon Refill (White) 614.99 USD 689.94 USD Changed to Success …" at bounding box center [479, 15] width 481 height 69
drag, startPoint x: 543, startPoint y: 57, endPoint x: 480, endPoint y: 57, distance: 62.9
click at [480, 49] on div "Eco 5™ + 4-Pack Carbon Refill (White) 614.99 USD 689.94 USD Changed to Success …" at bounding box center [479, 15] width 481 height 69
type input "489.99"
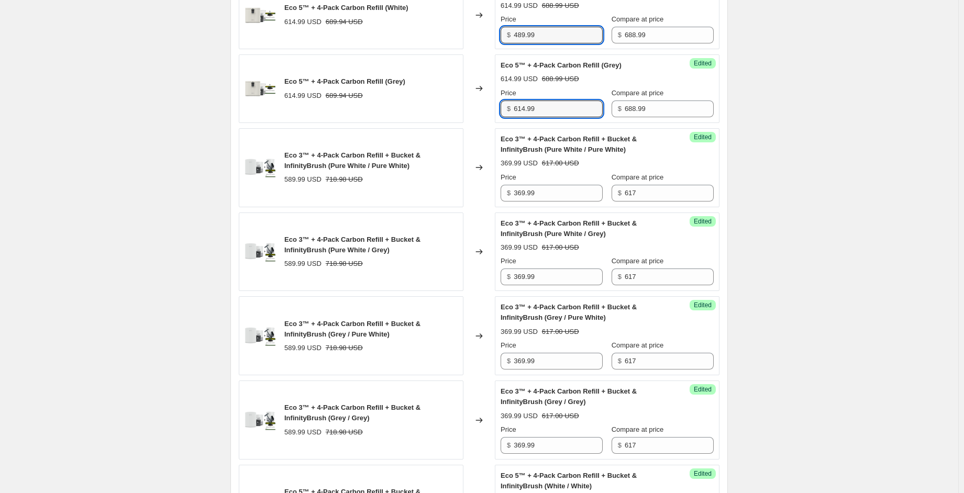
drag, startPoint x: 511, startPoint y: 123, endPoint x: 503, endPoint y: 124, distance: 7.9
click at [508, 117] on div "$ 614.99" at bounding box center [552, 109] width 102 height 17
paste input "489"
type input "489.99"
click at [783, 121] on div "Create new price [MEDICAL_DATA]. This page is ready Create new price [MEDICAL_D…" at bounding box center [479, 96] width 959 height 2496
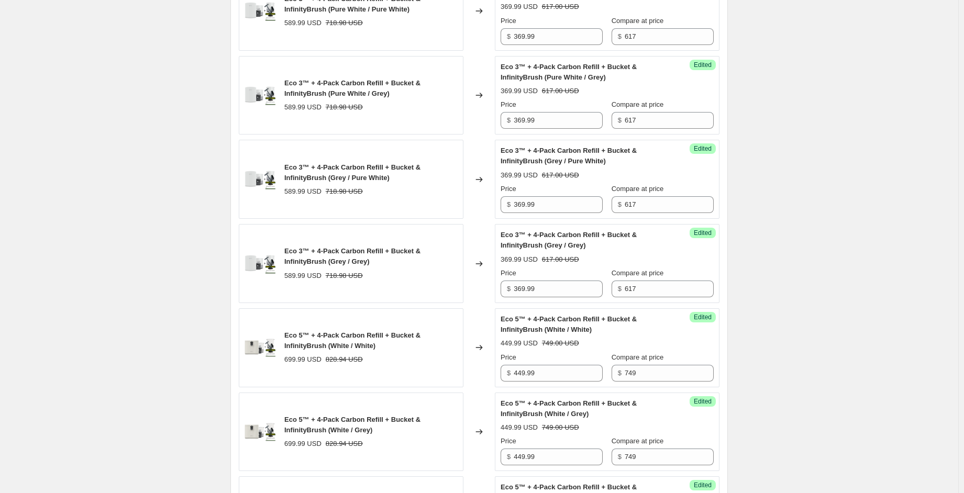
scroll to position [1309, 0]
drag, startPoint x: 644, startPoint y: 59, endPoint x: 606, endPoint y: 63, distance: 37.9
click at [604, 44] on div "Price $ 369.99 Compare at price $ 617" at bounding box center [607, 29] width 213 height 29
drag, startPoint x: 669, startPoint y: 48, endPoint x: 591, endPoint y: 57, distance: 78.6
click at [591, 44] on div "Price $ 369.99 Compare at price $ 717.99" at bounding box center [607, 29] width 213 height 29
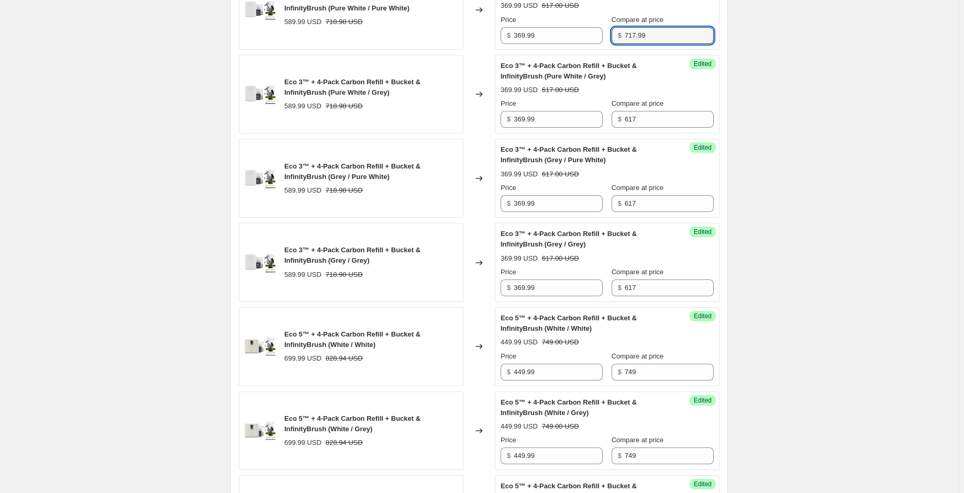
type input "717.99"
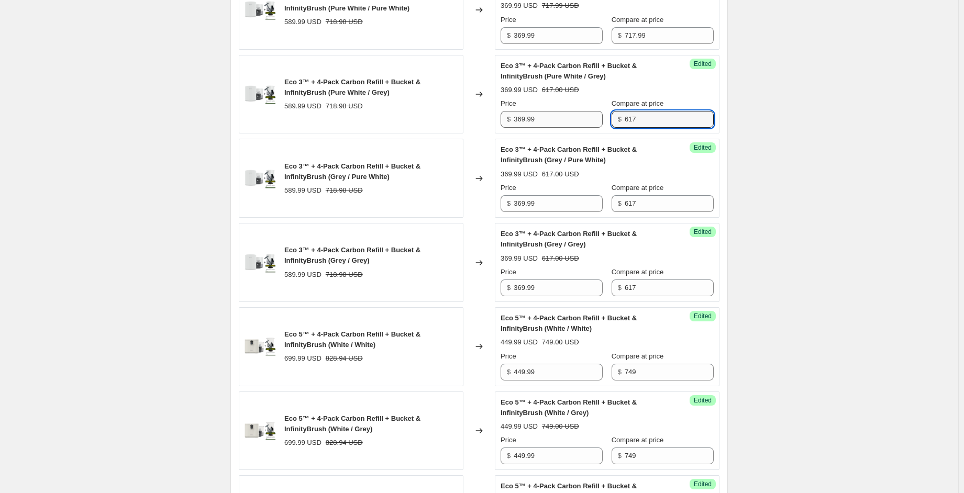
drag, startPoint x: 619, startPoint y: 133, endPoint x: 597, endPoint y: 141, distance: 23.7
click at [587, 128] on div "Price $ 369.99 Compare at price $ 617" at bounding box center [607, 112] width 213 height 29
paste input "717.99"
type input "717.99"
click at [588, 212] on div "Price $ 369.99 Compare at price $ 617" at bounding box center [607, 197] width 213 height 29
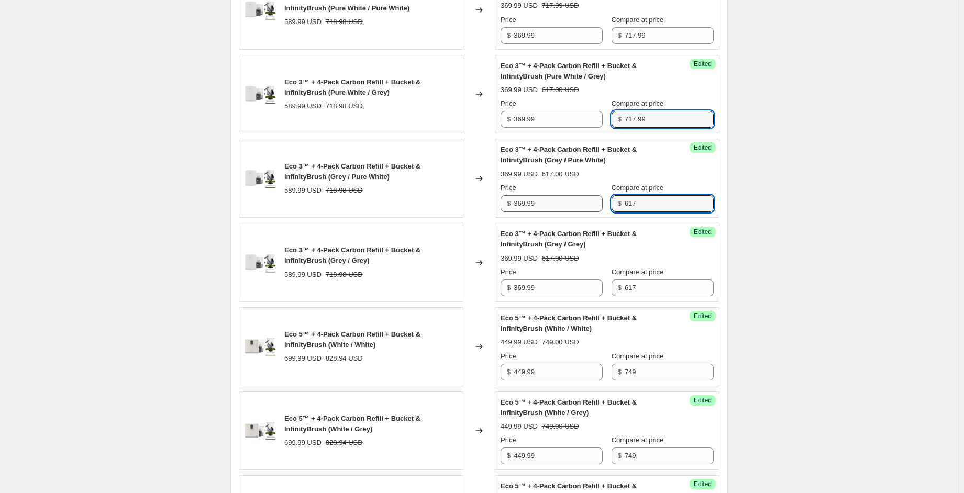
paste input "717.99"
type input "717.99"
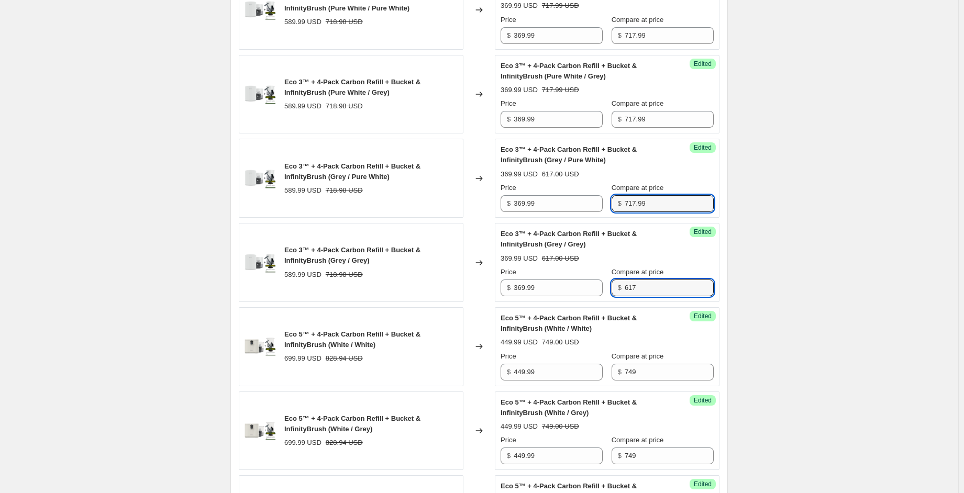
drag, startPoint x: 651, startPoint y: 307, endPoint x: 618, endPoint y: 303, distance: 32.7
click at [623, 296] on div "$ 617" at bounding box center [663, 288] width 102 height 17
paste input "717.99"
type input "717.99"
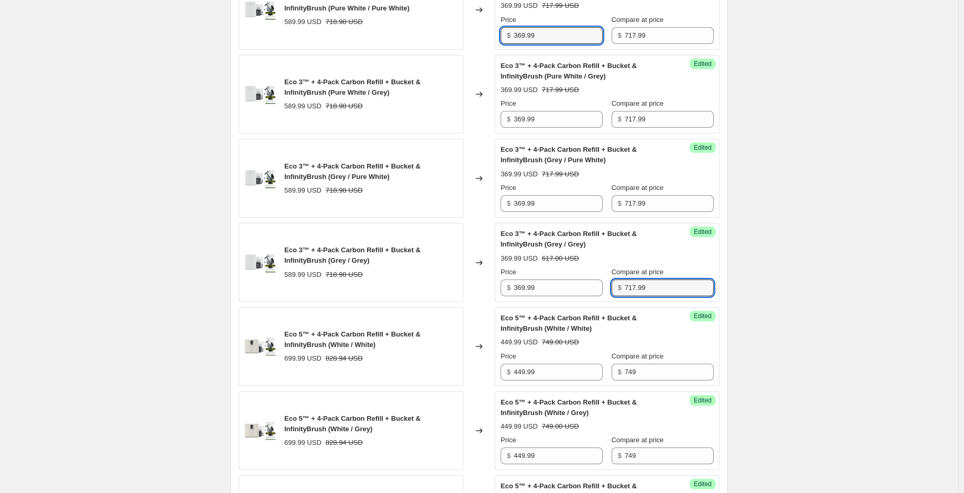
drag, startPoint x: 564, startPoint y: 52, endPoint x: 462, endPoint y: 51, distance: 101.6
click at [461, 50] on div "Eco 3™ + 4-Pack Carbon Refill + Bucket & InfinityBrush (Pure White / Pure White…" at bounding box center [479, 10] width 481 height 79
drag, startPoint x: 547, startPoint y: 50, endPoint x: 504, endPoint y: 51, distance: 43.5
click at [504, 44] on div "$ 510.99" at bounding box center [552, 35] width 102 height 17
type input "510.99"
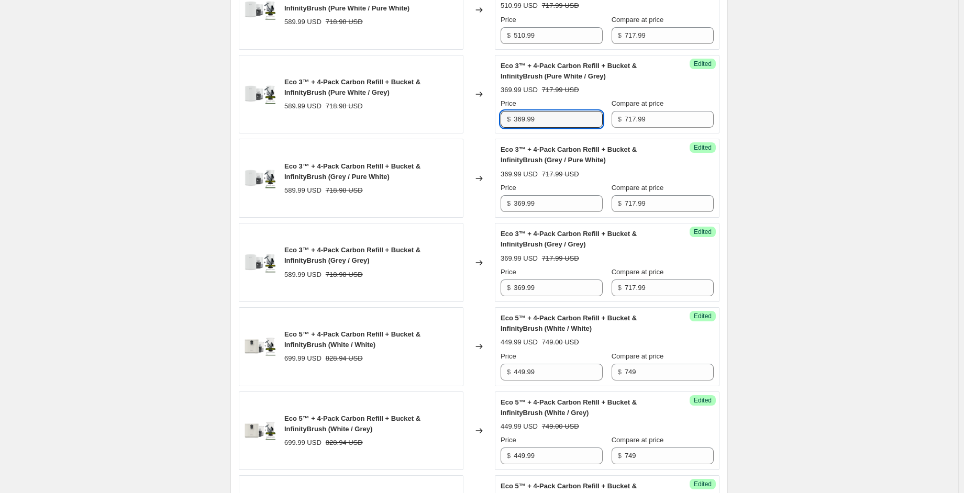
click at [497, 134] on div "Success Edited Eco 3™ + 4-Pack Carbon Refill + Bucket & InfinityBrush (Pure Whi…" at bounding box center [607, 94] width 225 height 79
paste input "510"
type input "510.99"
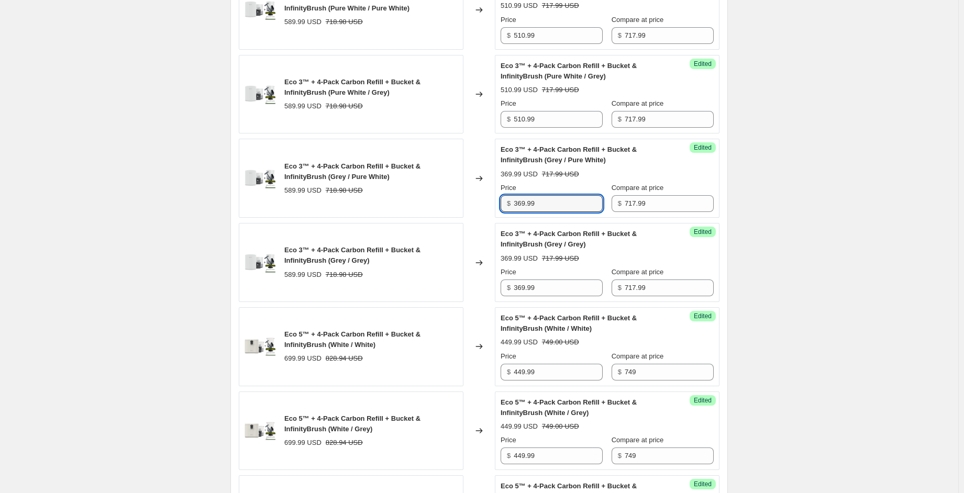
drag, startPoint x: 542, startPoint y: 219, endPoint x: 500, endPoint y: 222, distance: 42.5
click at [500, 218] on div "Success Edited Eco 3™ + 4-Pack Carbon Refill + Bucket & InfinityBrush (Grey / P…" at bounding box center [607, 178] width 225 height 79
paste input "510"
type input "510.99"
drag, startPoint x: 526, startPoint y: 304, endPoint x: 492, endPoint y: 306, distance: 34.6
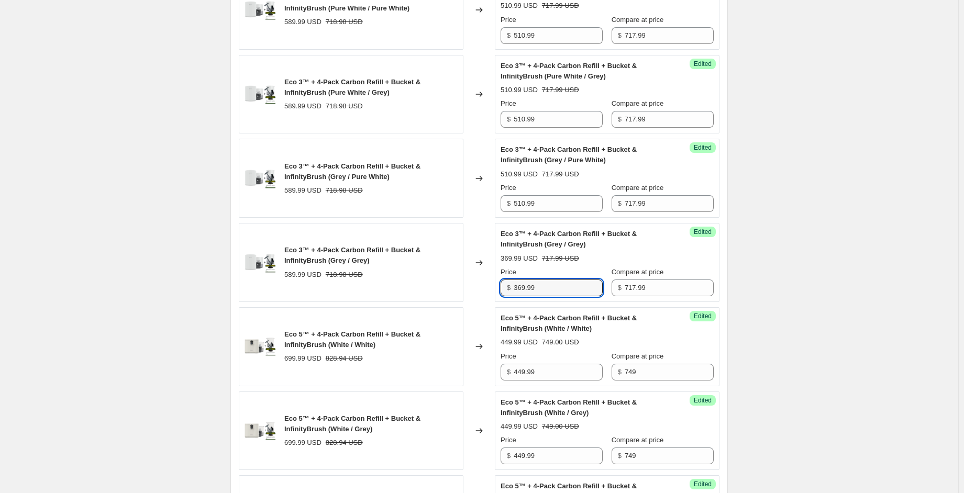
click at [491, 302] on div "Eco 3™ + 4-Pack Carbon Refill + Bucket & InfinityBrush (Grey / Grey) 589.99 USD…" at bounding box center [479, 262] width 481 height 79
paste input "510"
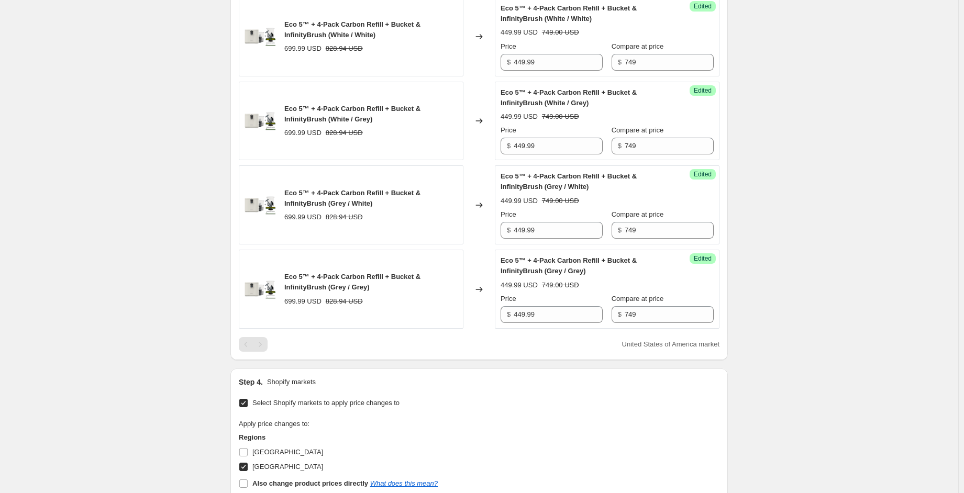
scroll to position [1623, 0]
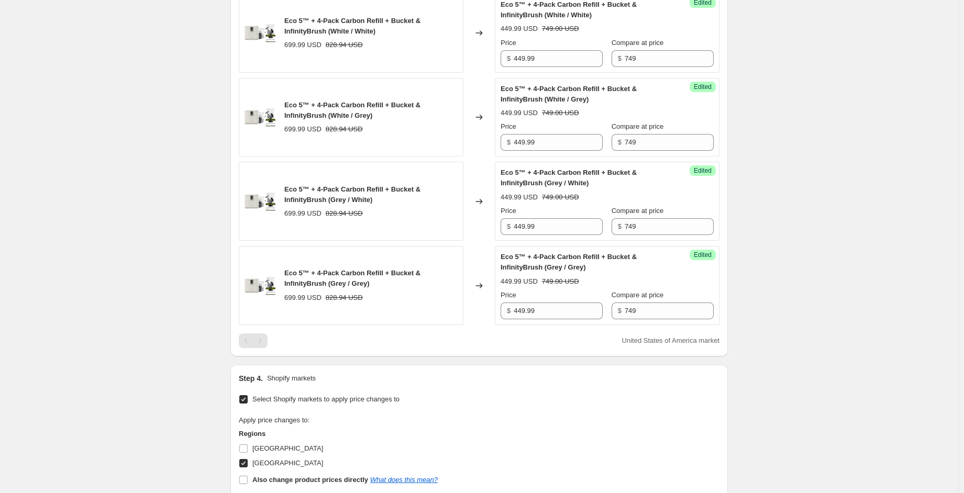
type input "510.99"
drag, startPoint x: 636, startPoint y: 78, endPoint x: 590, endPoint y: 84, distance: 47.0
click at [590, 73] on div "Success Edited Eco 5™ + 4-Pack Carbon Refill + Bucket & InfinityBrush (White / …" at bounding box center [607, 33] width 225 height 79
drag, startPoint x: 658, startPoint y: 70, endPoint x: 605, endPoint y: 75, distance: 53.2
click at [605, 67] on div "Price $ 449.99 Compare at price $ 827.99" at bounding box center [607, 52] width 213 height 29
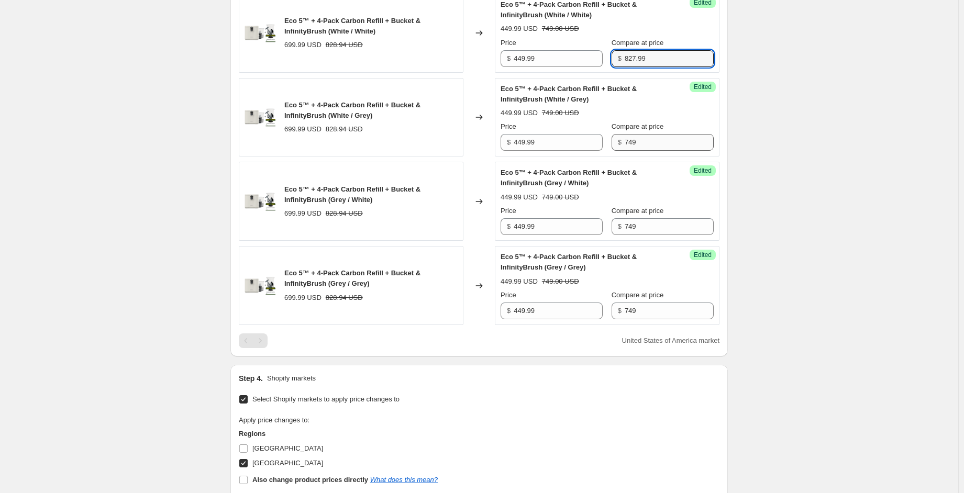
type input "827.99"
drag, startPoint x: 635, startPoint y: 160, endPoint x: 609, endPoint y: 169, distance: 27.8
click at [604, 151] on div "Price $ 449.99 Compare at price $ 749" at bounding box center [607, 136] width 213 height 29
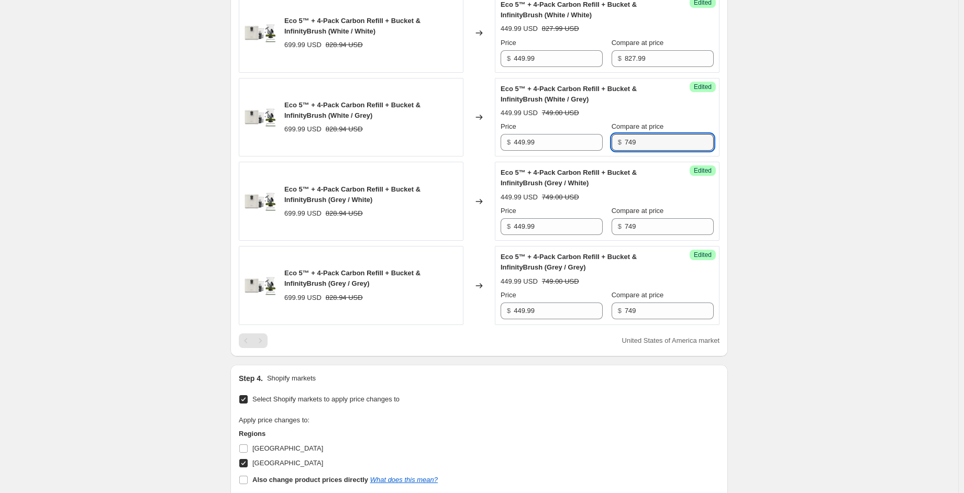
paste input "827.9"
type input "827.99"
drag, startPoint x: 643, startPoint y: 250, endPoint x: 599, endPoint y: 246, distance: 44.7
click at [598, 235] on div "Price $ 449.99 Compare at price $ 749" at bounding box center [607, 220] width 213 height 29
paste input "827.9"
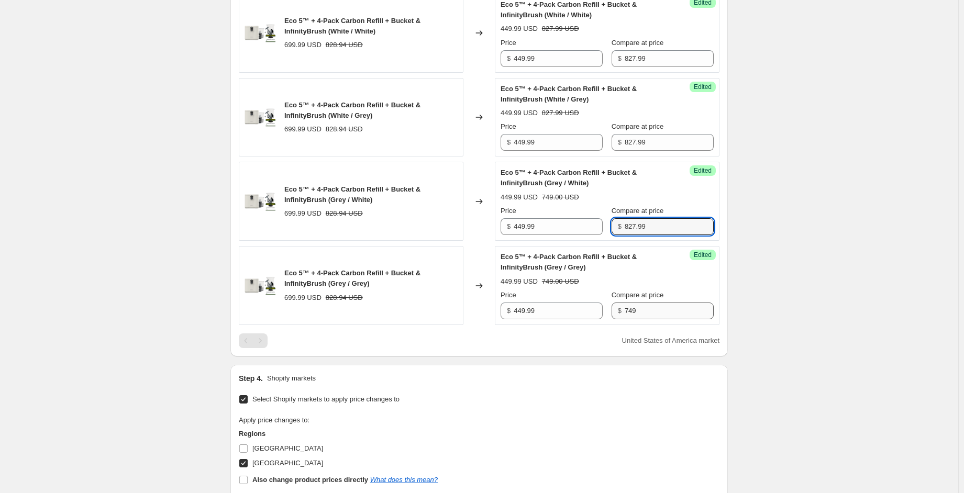
type input "827.99"
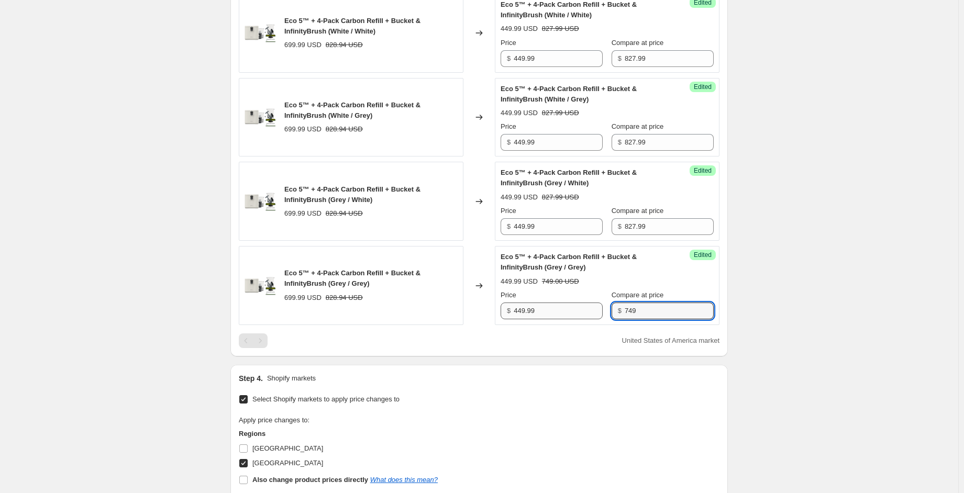
drag, startPoint x: 644, startPoint y: 330, endPoint x: 583, endPoint y: 334, distance: 60.9
click at [584, 320] on div "Price $ 449.99 Compare at price $ 749" at bounding box center [607, 304] width 213 height 29
paste input "827.9"
type input "827.99"
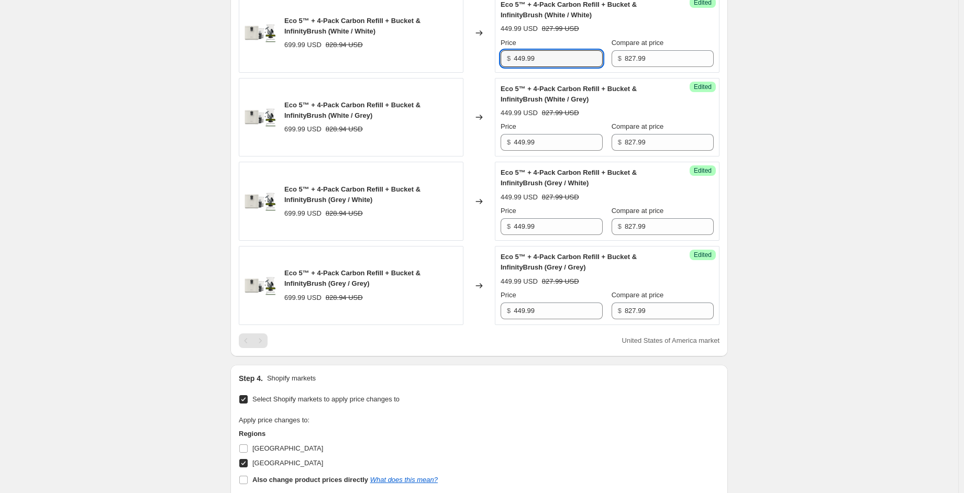
drag, startPoint x: 549, startPoint y: 78, endPoint x: 503, endPoint y: 75, distance: 46.1
click at [503, 67] on div "$ 449.99" at bounding box center [552, 58] width 102 height 17
drag, startPoint x: 521, startPoint y: 76, endPoint x: 514, endPoint y: 76, distance: 7.4
click at [514, 67] on div "$ 689.99" at bounding box center [552, 58] width 102 height 17
drag, startPoint x: 547, startPoint y: 80, endPoint x: 497, endPoint y: 82, distance: 50.4
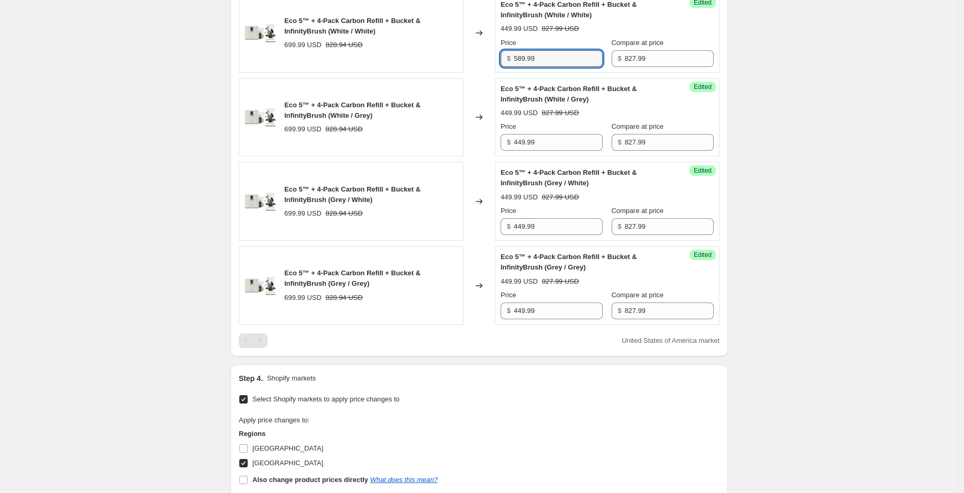
click at [497, 73] on div "Success Edited Eco 5™ + 4-Pack Carbon Refill + Bucket & InfinityBrush (White / …" at bounding box center [607, 33] width 225 height 79
type input "589.99"
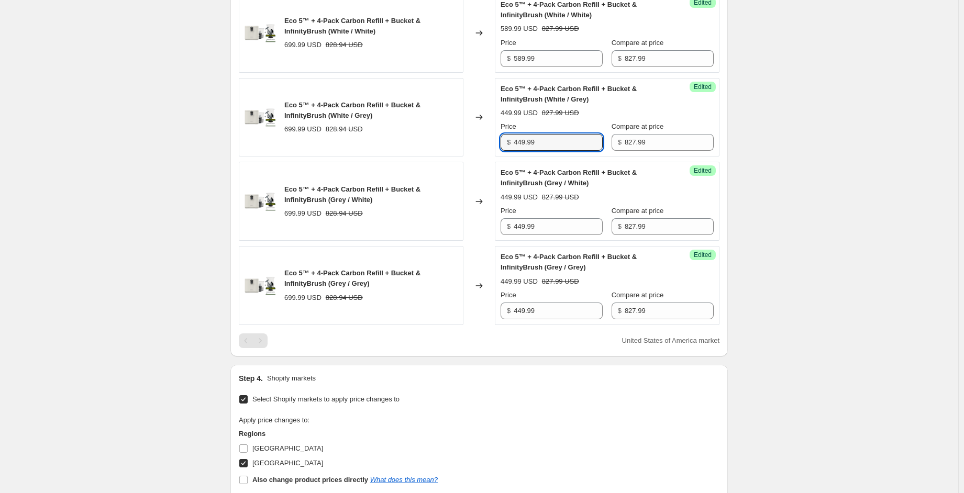
drag, startPoint x: 540, startPoint y: 163, endPoint x: 492, endPoint y: 169, distance: 48.5
click at [489, 157] on div "Eco 5™ + 4-Pack Carbon Refill + Bucket & InfinityBrush (White / Grey) 699.99 US…" at bounding box center [479, 117] width 481 height 79
paste input "58"
type input "589.99"
click at [459, 239] on div "Eco 5™ + 4-Pack Carbon Refill + Bucket & InfinityBrush (Grey / White) 699.99 US…" at bounding box center [479, 201] width 481 height 79
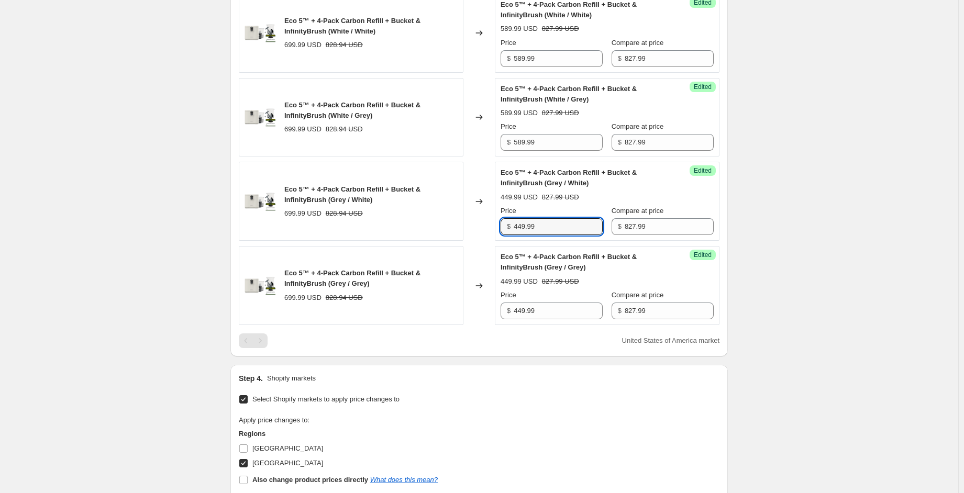
paste input "58"
type input "589.99"
drag, startPoint x: 544, startPoint y: 324, endPoint x: 430, endPoint y: 331, distance: 114.4
click at [430, 325] on div "Eco 5™ + 4-Pack Carbon Refill + Bucket & InfinityBrush (Grey / Grey) 699.99 USD…" at bounding box center [479, 285] width 481 height 79
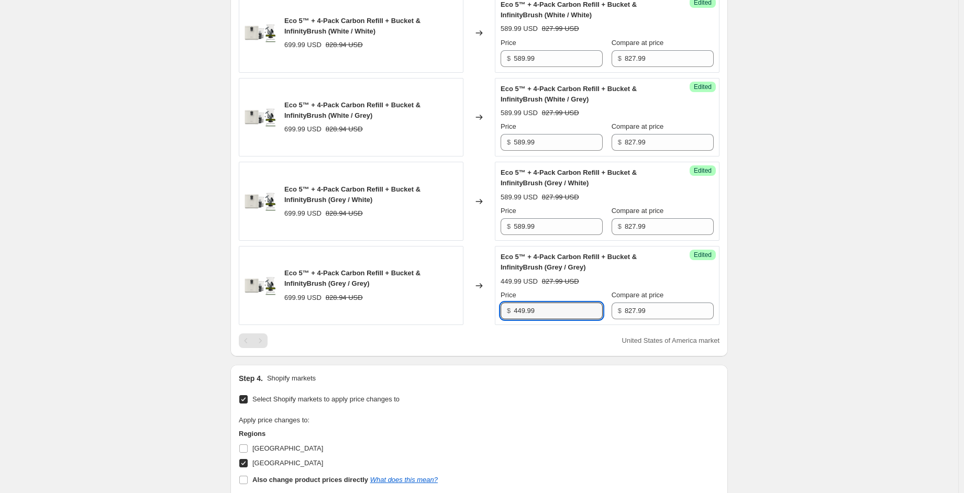
paste input "58"
type input "589.99"
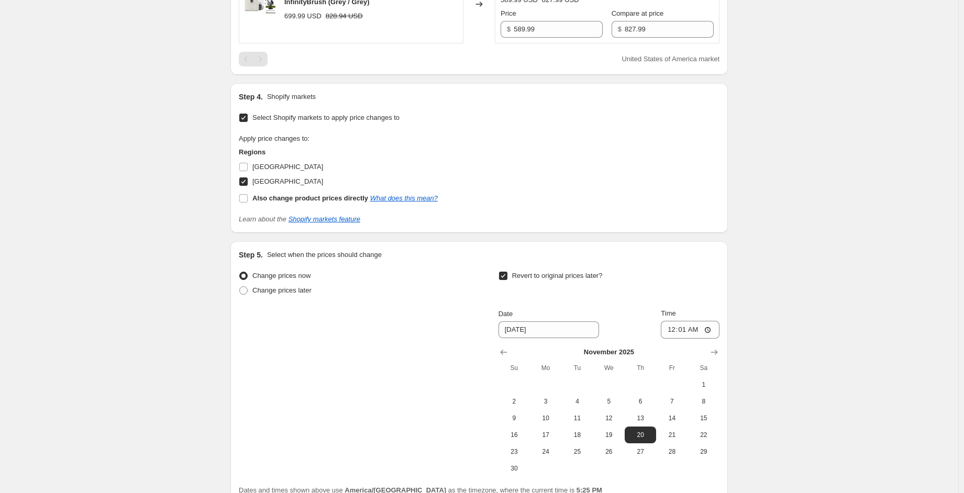
scroll to position [2019, 0]
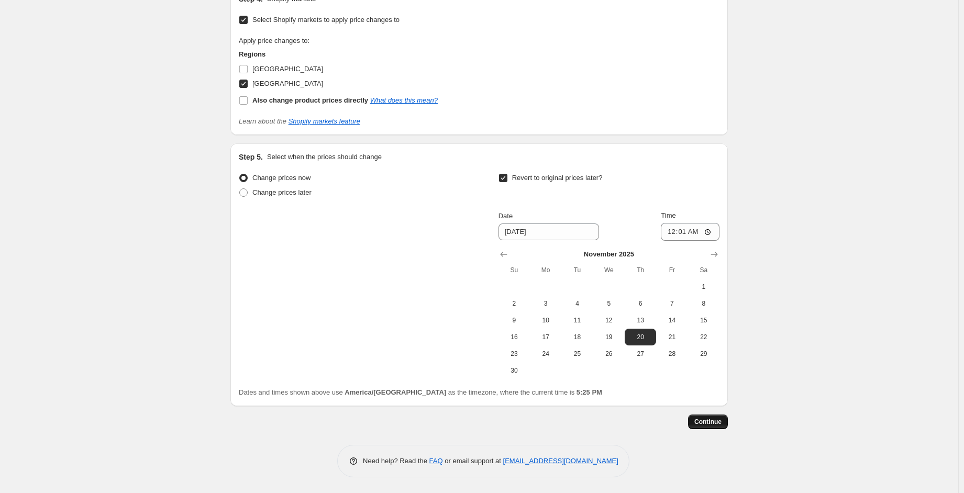
click at [717, 419] on span "Continue" at bounding box center [708, 422] width 27 height 8
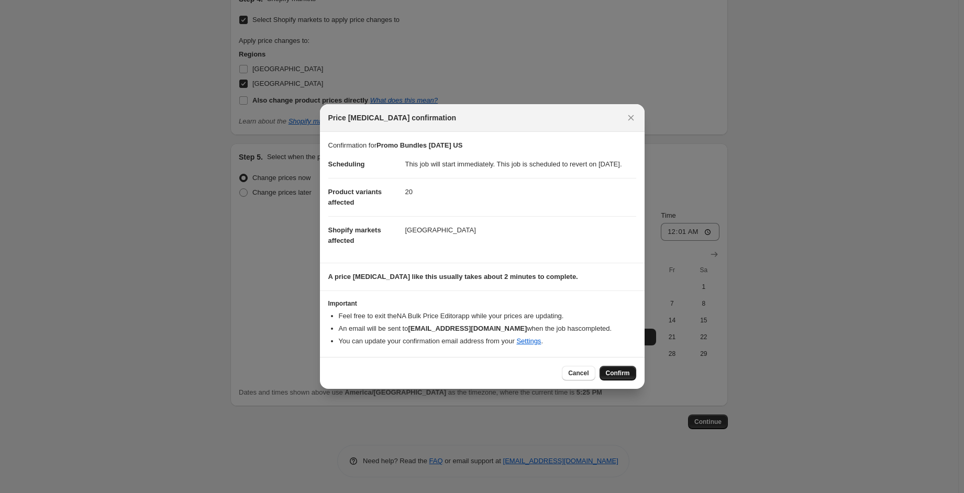
click at [618, 378] on span "Confirm" at bounding box center [618, 373] width 24 height 8
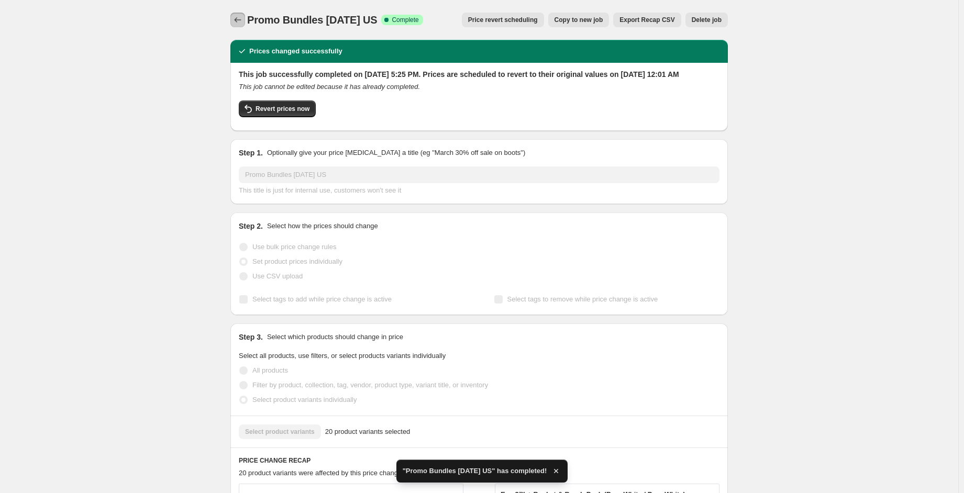
click at [238, 21] on icon "Price change jobs" at bounding box center [238, 20] width 10 height 10
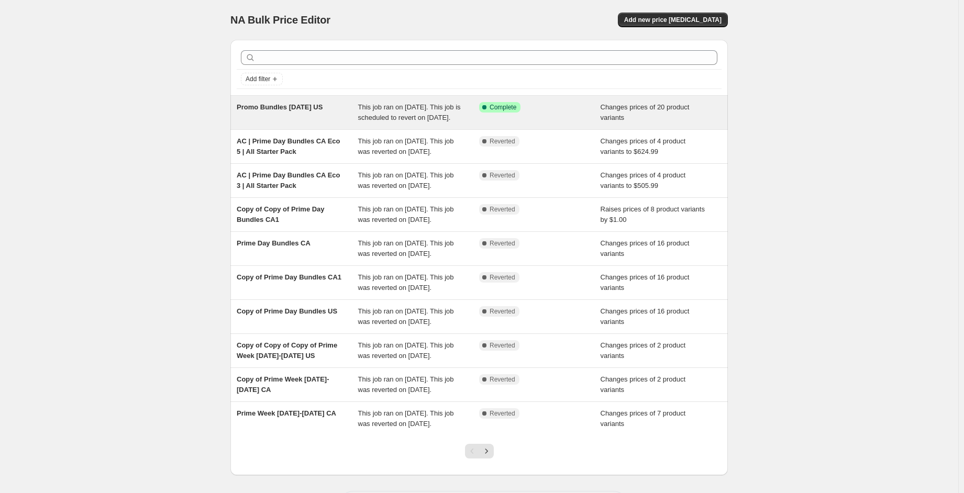
click at [419, 115] on span "This job ran on [DATE]. This job is scheduled to revert on [DATE]." at bounding box center [409, 112] width 103 height 18
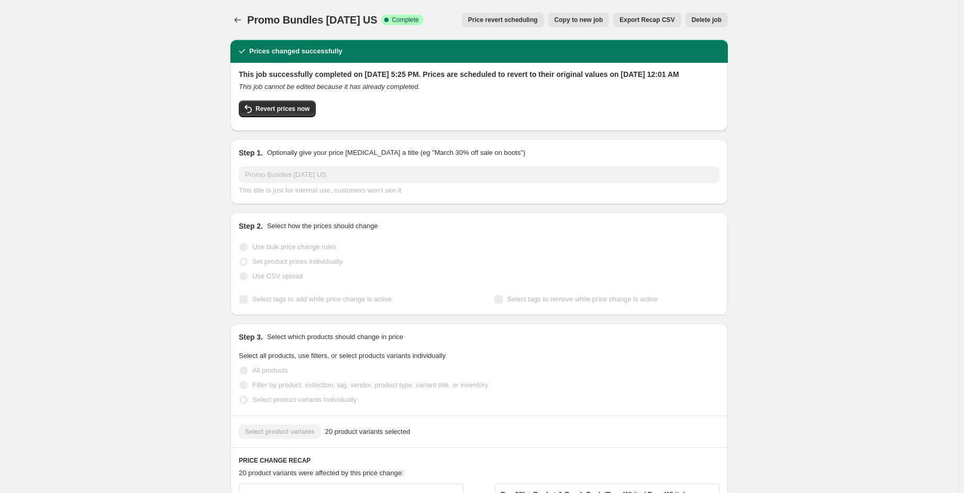
click at [603, 20] on span "Copy to new job" at bounding box center [579, 20] width 49 height 8
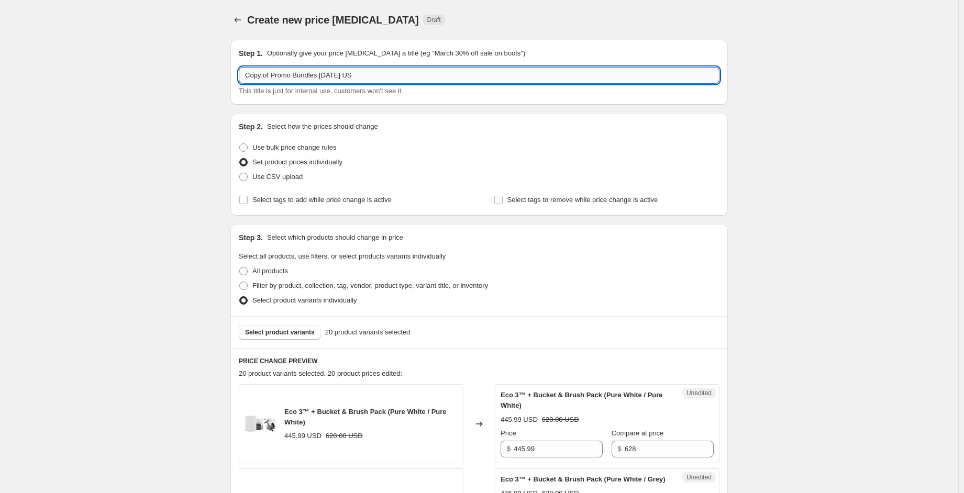
click at [301, 75] on input "Copy of Promo Bundles [DATE] US" at bounding box center [479, 75] width 481 height 17
drag, startPoint x: 274, startPoint y: 71, endPoint x: 189, endPoint y: 69, distance: 84.9
drag, startPoint x: 340, startPoint y: 74, endPoint x: 320, endPoint y: 78, distance: 20.7
click at [320, 78] on input "Promo Bundles [DATE] US" at bounding box center [479, 75] width 481 height 17
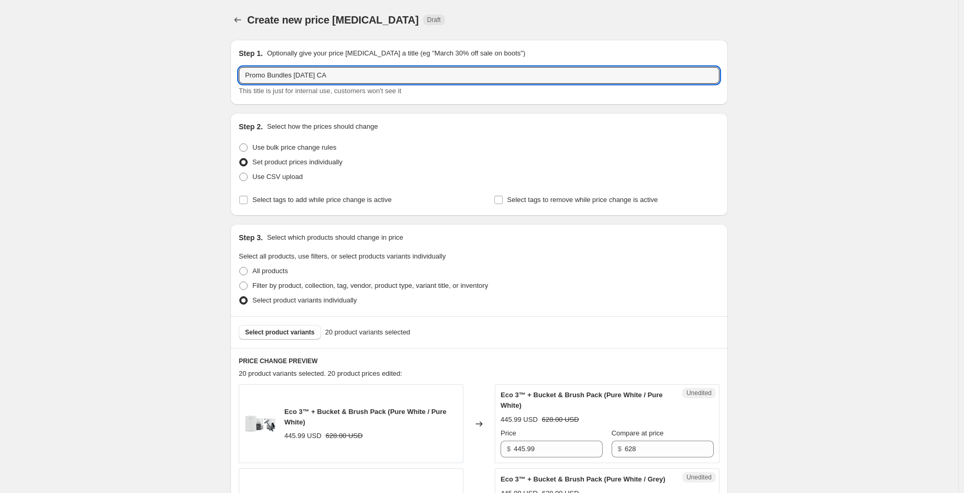
type input "Promo Bundles [DATE] CA"
click at [403, 137] on div "Step 2. Select how the prices should change Use bulk price change rules Set pro…" at bounding box center [479, 165] width 481 height 86
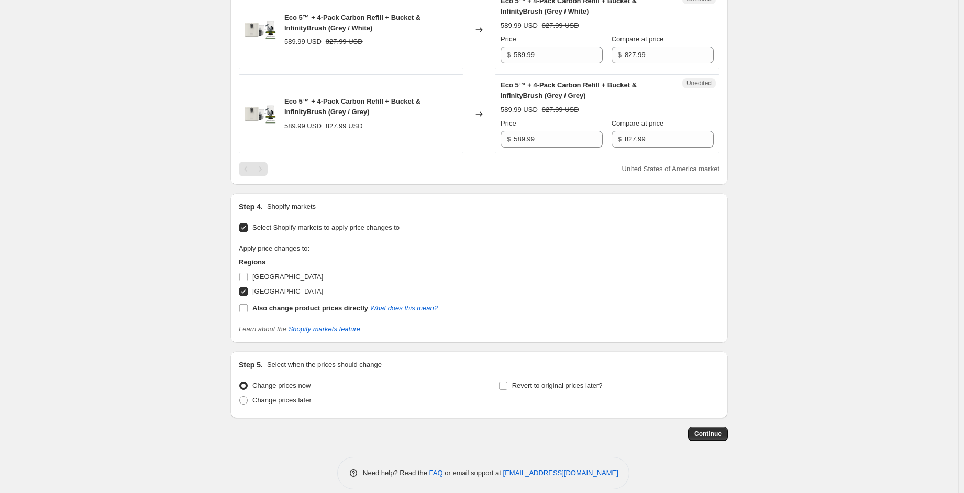
scroll to position [1823, 0]
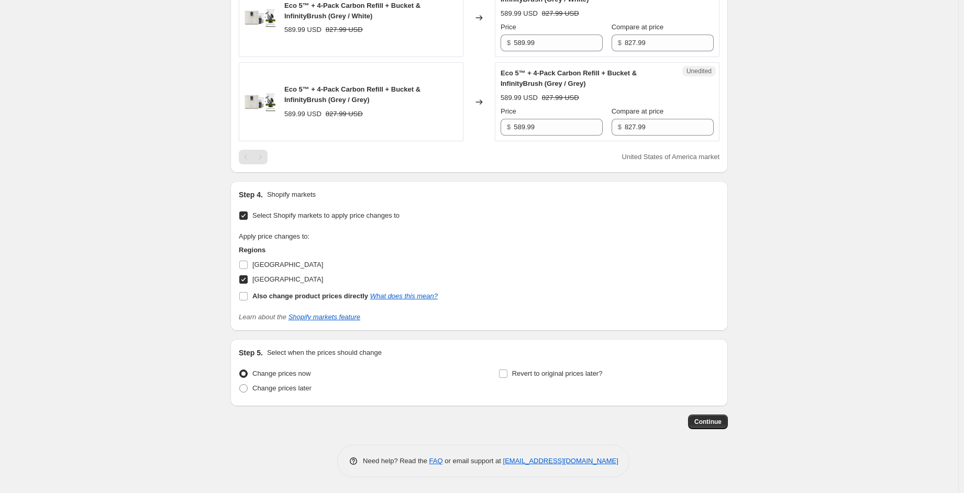
click at [259, 282] on span "[GEOGRAPHIC_DATA]" at bounding box center [287, 280] width 71 height 8
click at [248, 282] on input "[GEOGRAPHIC_DATA]" at bounding box center [243, 280] width 8 height 8
checkbox input "false"
click at [260, 266] on span "[GEOGRAPHIC_DATA]" at bounding box center [287, 265] width 71 height 8
click at [248, 266] on input "[GEOGRAPHIC_DATA]" at bounding box center [243, 265] width 8 height 8
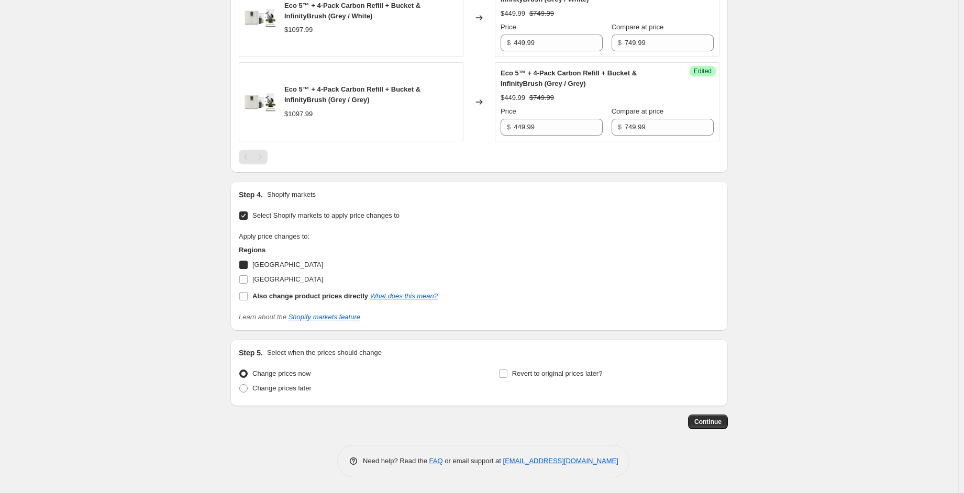
checkbox input "true"
click at [535, 379] on span "Revert to original prices later?" at bounding box center [557, 374] width 91 height 10
click at [508, 378] on input "Revert to original prices later?" at bounding box center [503, 374] width 8 height 8
checkbox input "true"
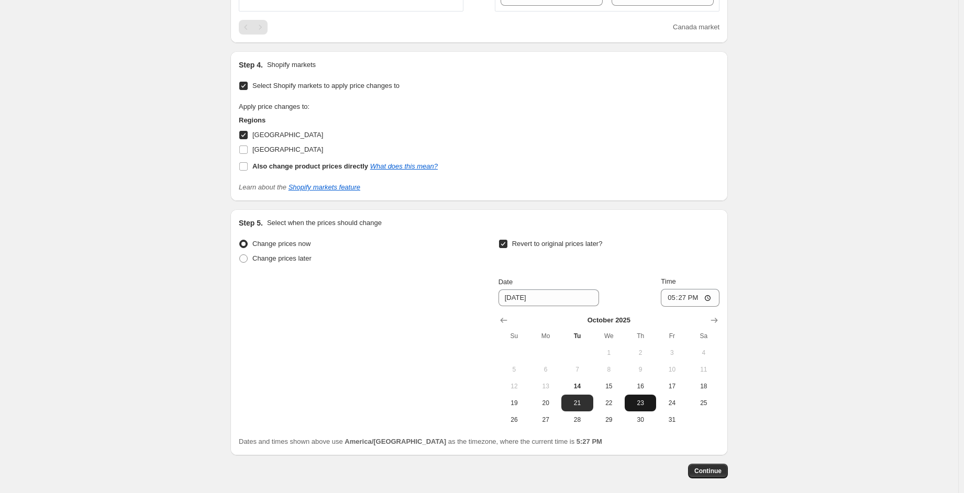
scroll to position [1980, 0]
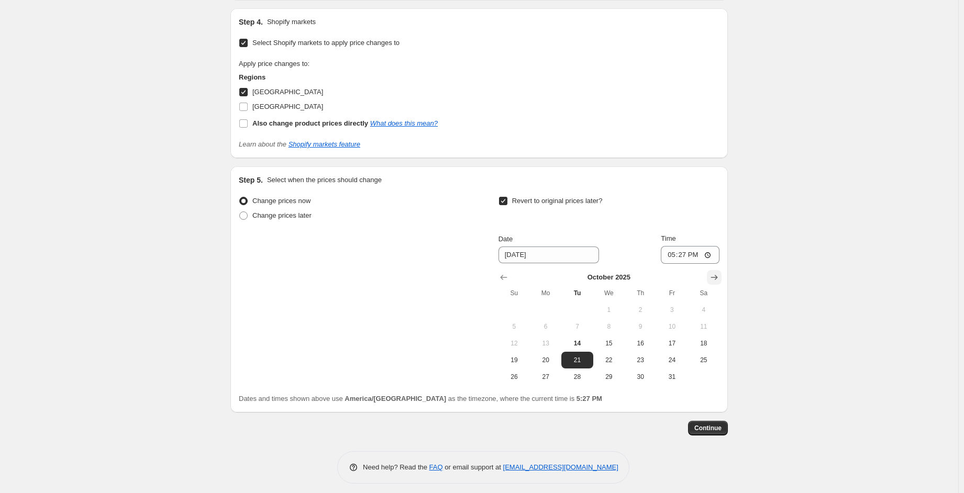
click at [719, 283] on icon "Show next month, November 2025" at bounding box center [714, 277] width 10 height 10
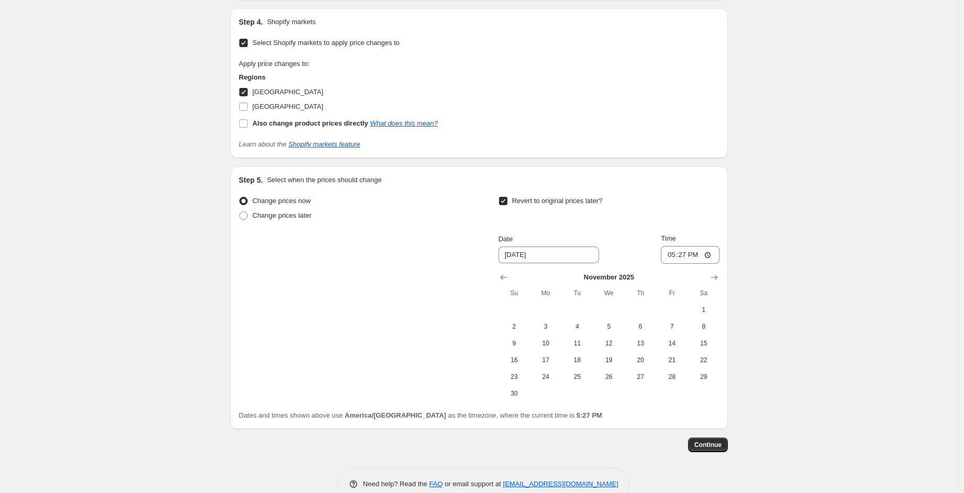
drag, startPoint x: 643, startPoint y: 375, endPoint x: 675, endPoint y: 320, distance: 63.3
click at [643, 365] on span "20" at bounding box center [640, 360] width 23 height 8
type input "[DATE]"
click at [672, 264] on input "17:27" at bounding box center [690, 255] width 59 height 18
type input "00:01"
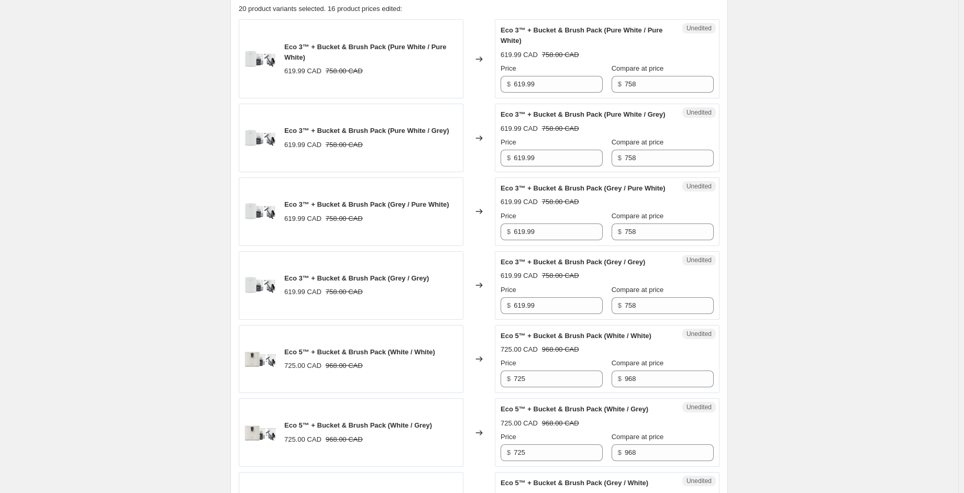
scroll to position [367, 0]
